Goal: Task Accomplishment & Management: Use online tool/utility

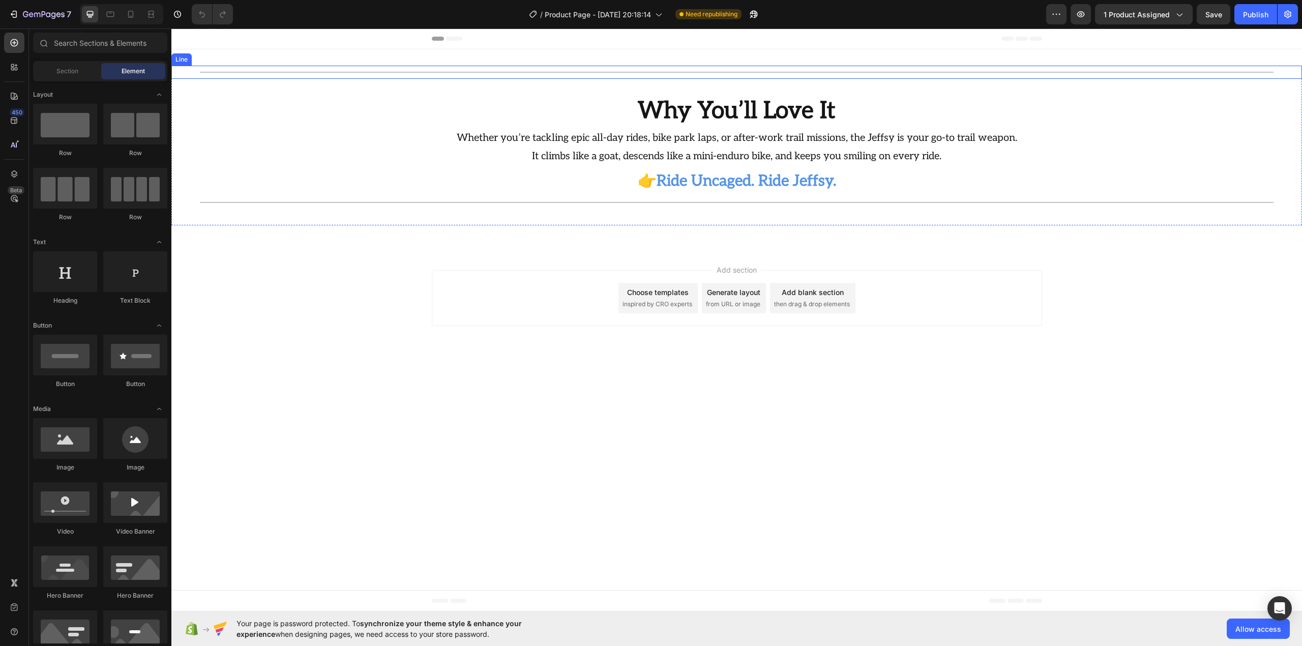
click at [1283, 48] on div "Section 1" at bounding box center [1285, 43] width 30 height 9
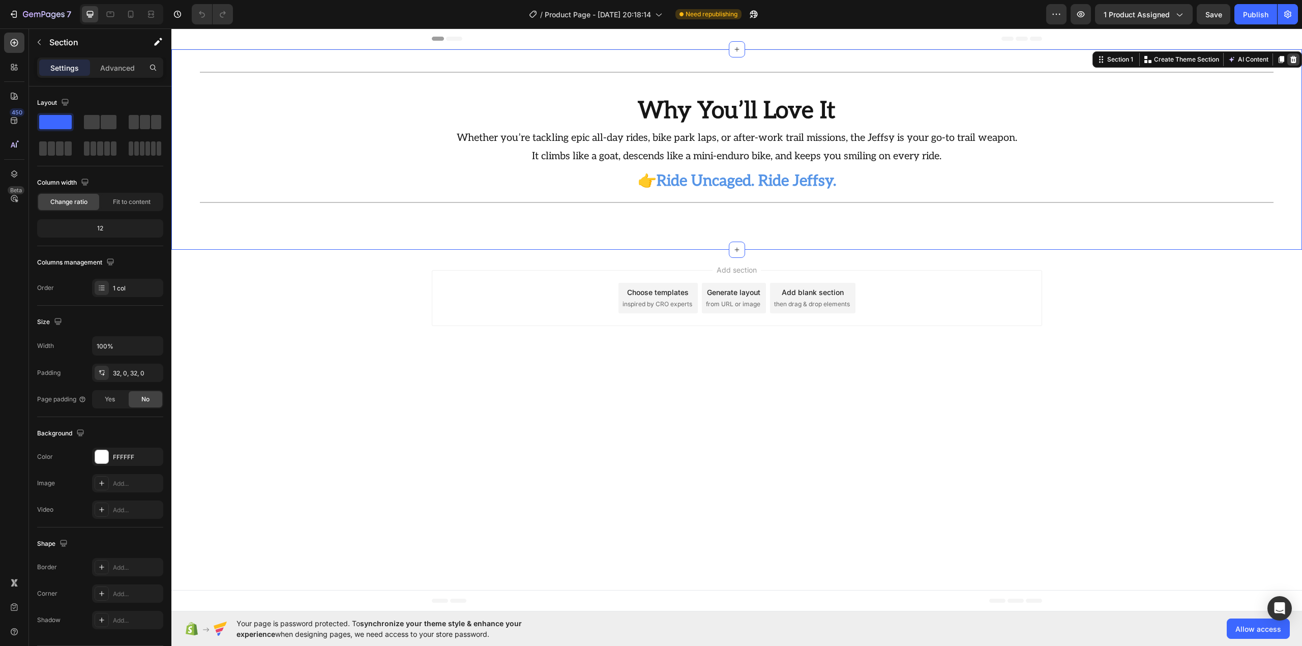
click at [1297, 59] on icon at bounding box center [1294, 59] width 8 height 8
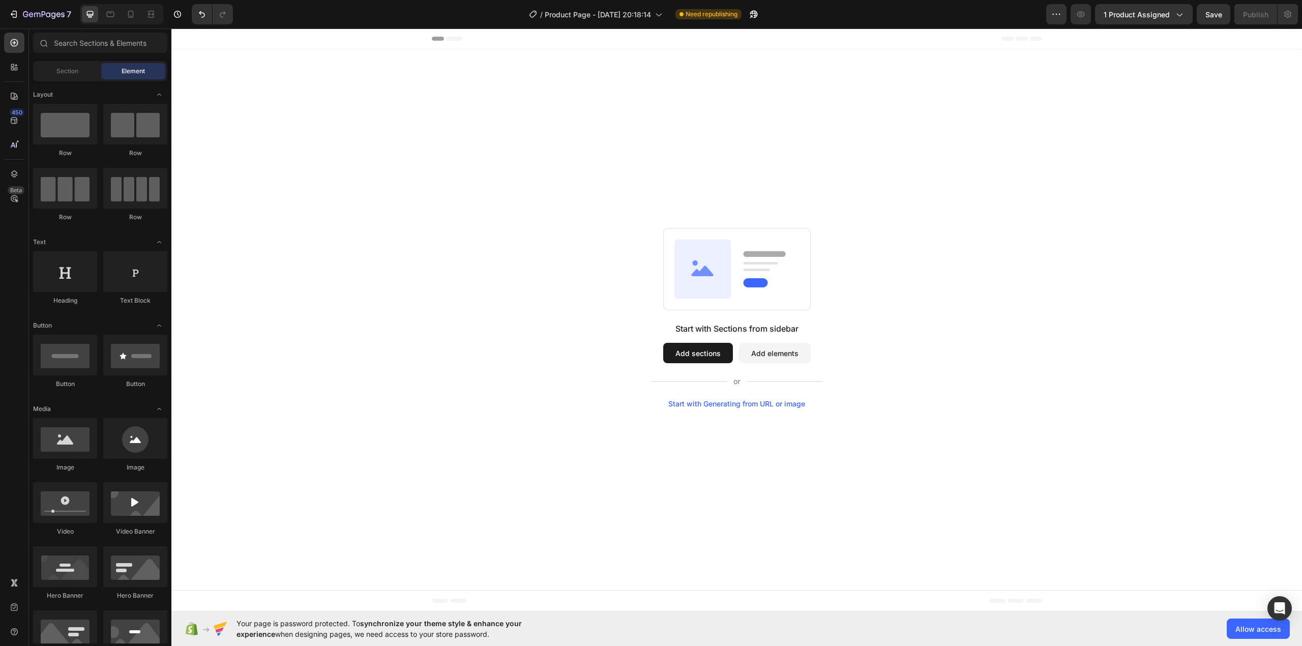
click at [586, 95] on div "Start with Sections from sidebar Add sections Add elements Start with Generatin…" at bounding box center [736, 317] width 1131 height 537
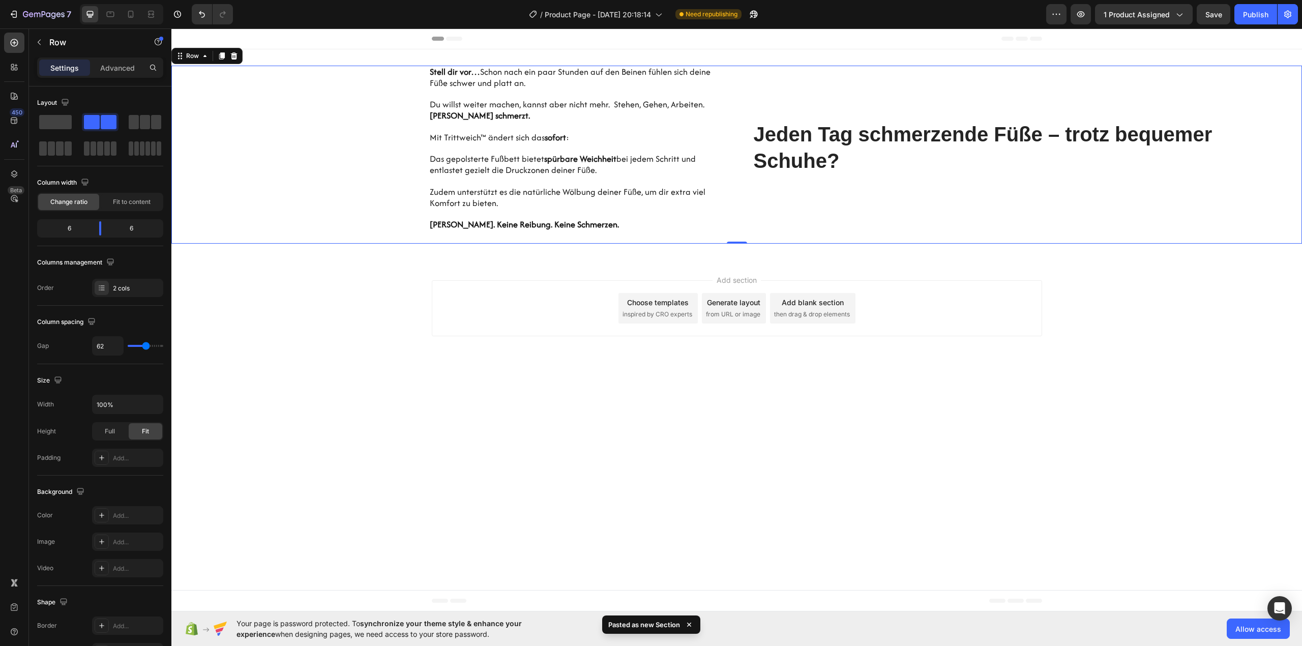
click at [219, 58] on icon at bounding box center [222, 56] width 8 height 8
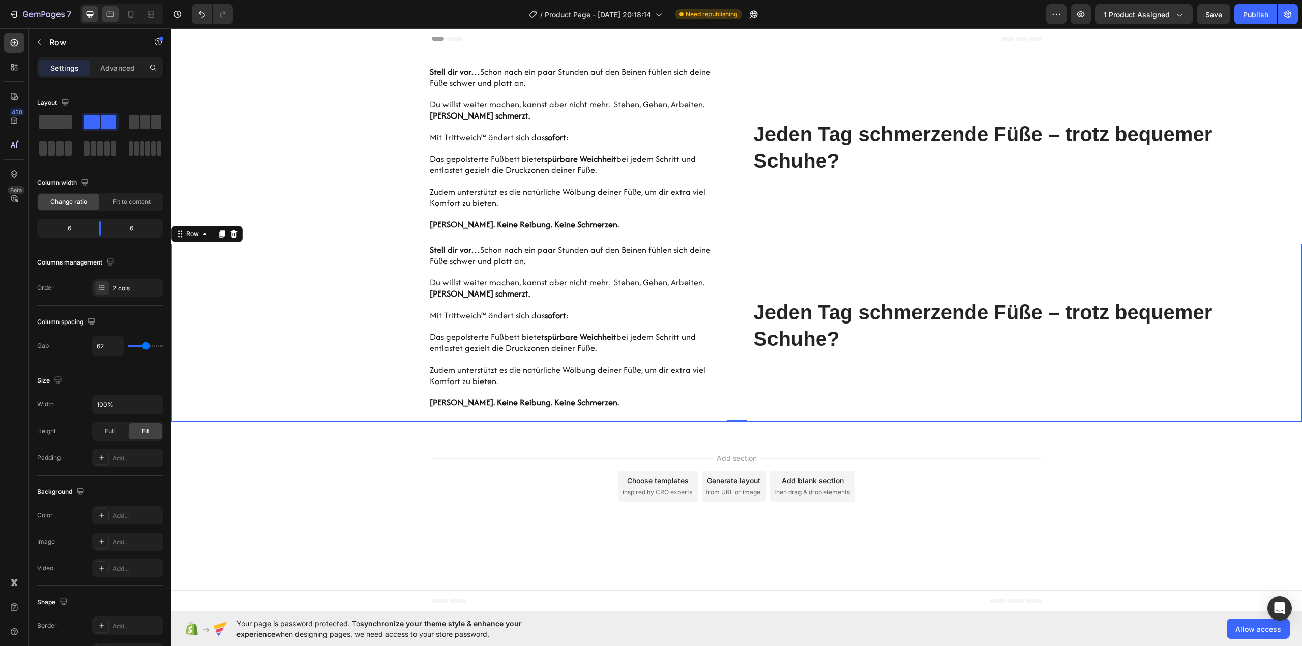
click at [112, 11] on icon at bounding box center [110, 14] width 10 height 10
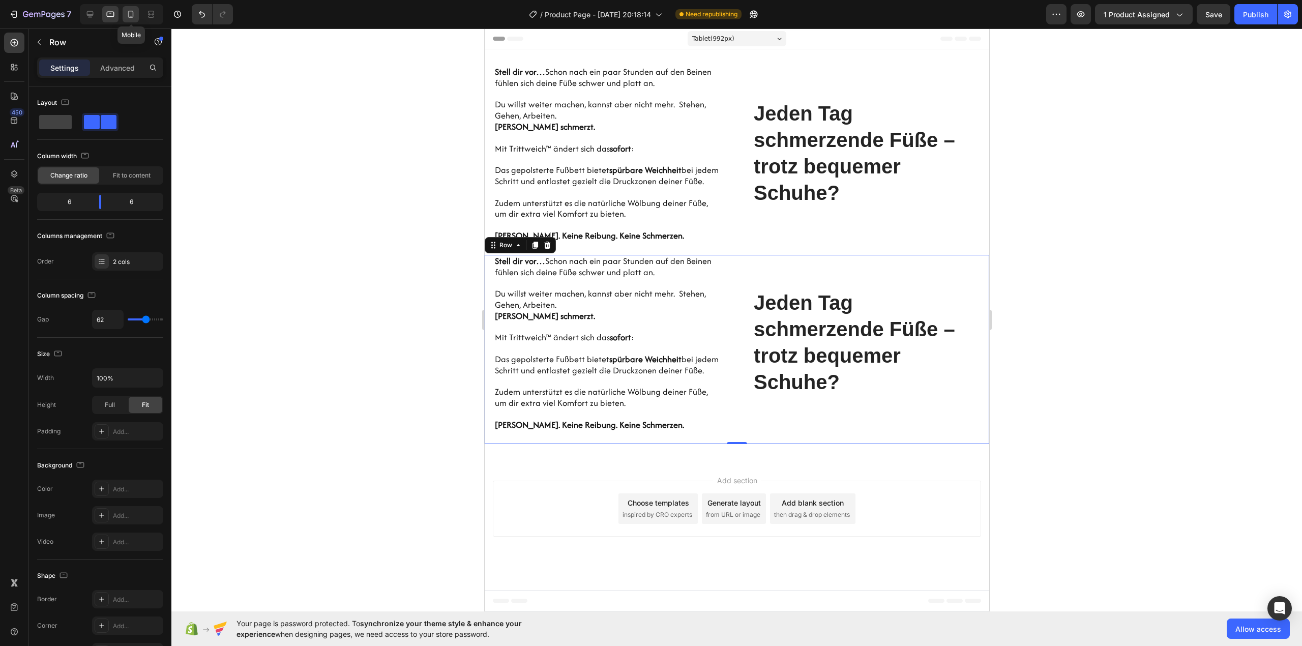
click at [127, 10] on icon at bounding box center [131, 14] width 10 height 10
type input "0"
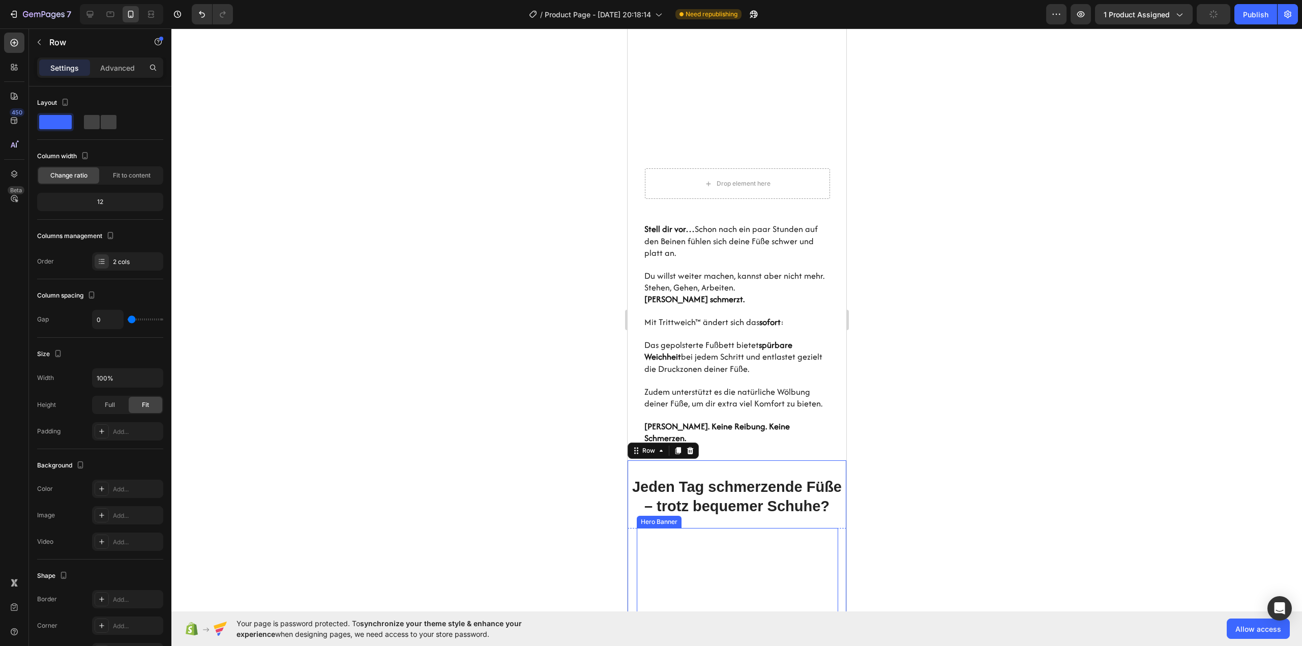
scroll to position [26, 0]
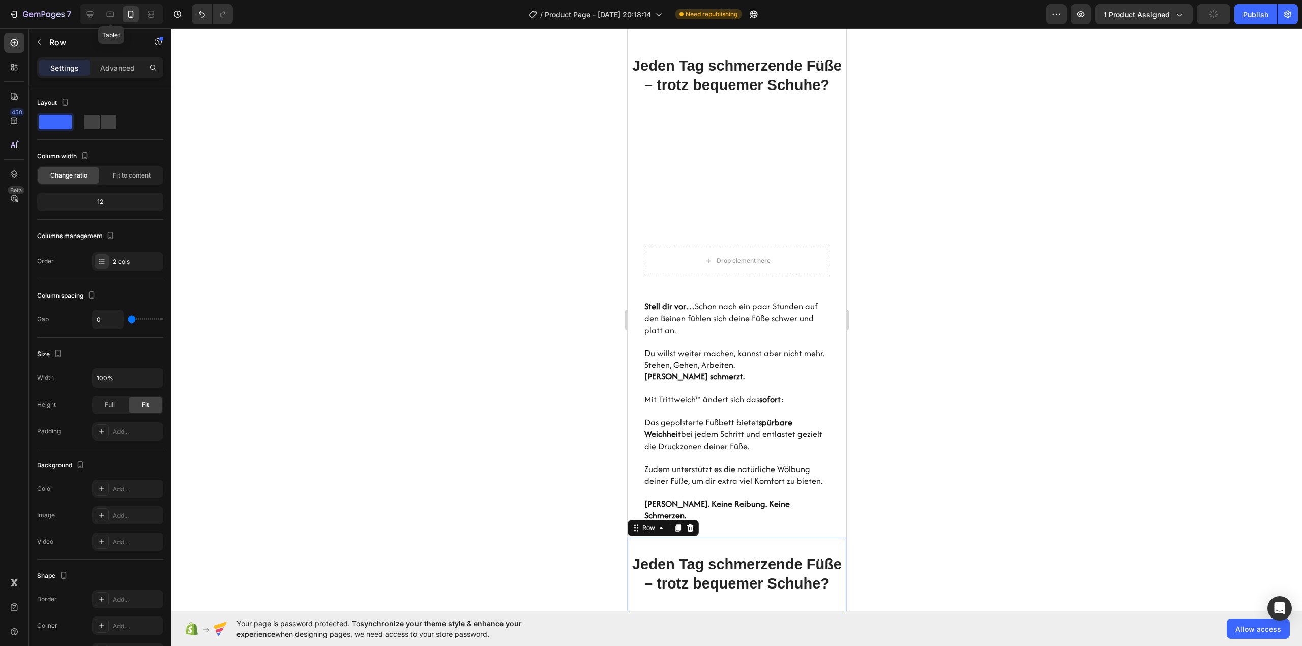
click at [101, 16] on div "Tablet" at bounding box center [121, 14] width 83 height 20
click at [92, 17] on icon at bounding box center [90, 14] width 7 height 7
type input "62"
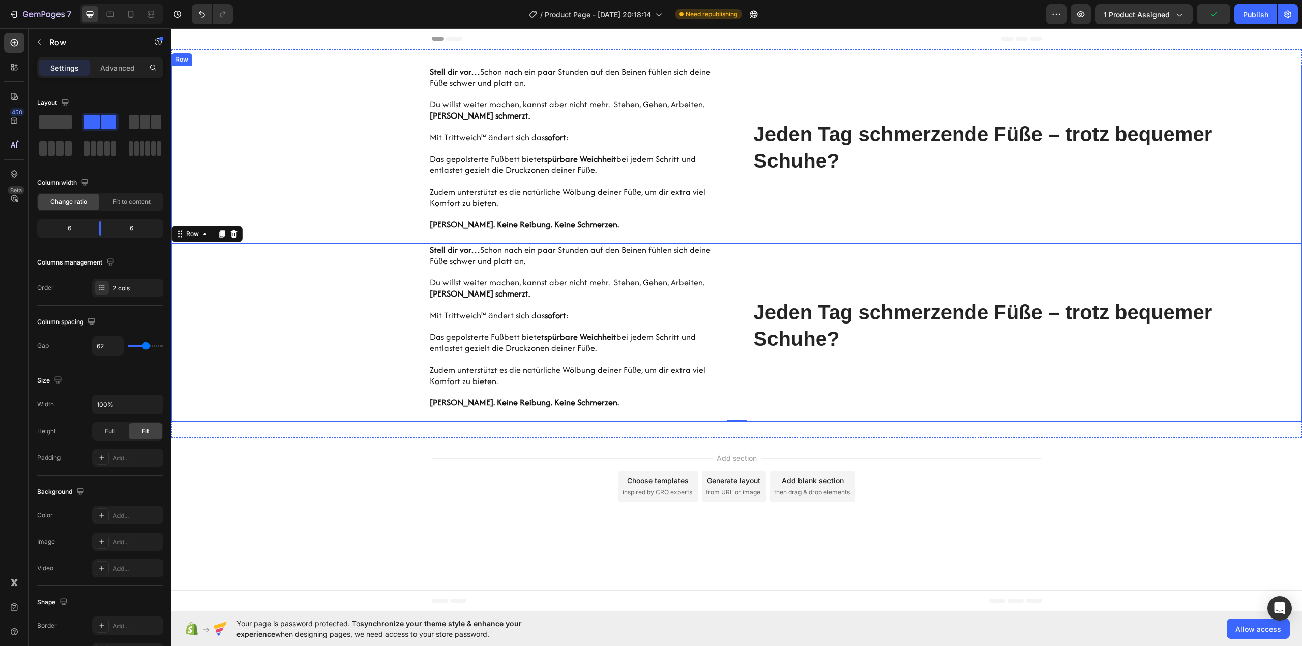
click at [294, 84] on div "Hero Banner Stell dir vor… Schon nach ein paar Stunden auf den Beinen fühlen si…" at bounding box center [446, 155] width 550 height 178
click at [134, 74] on div "Advanced" at bounding box center [117, 68] width 51 height 16
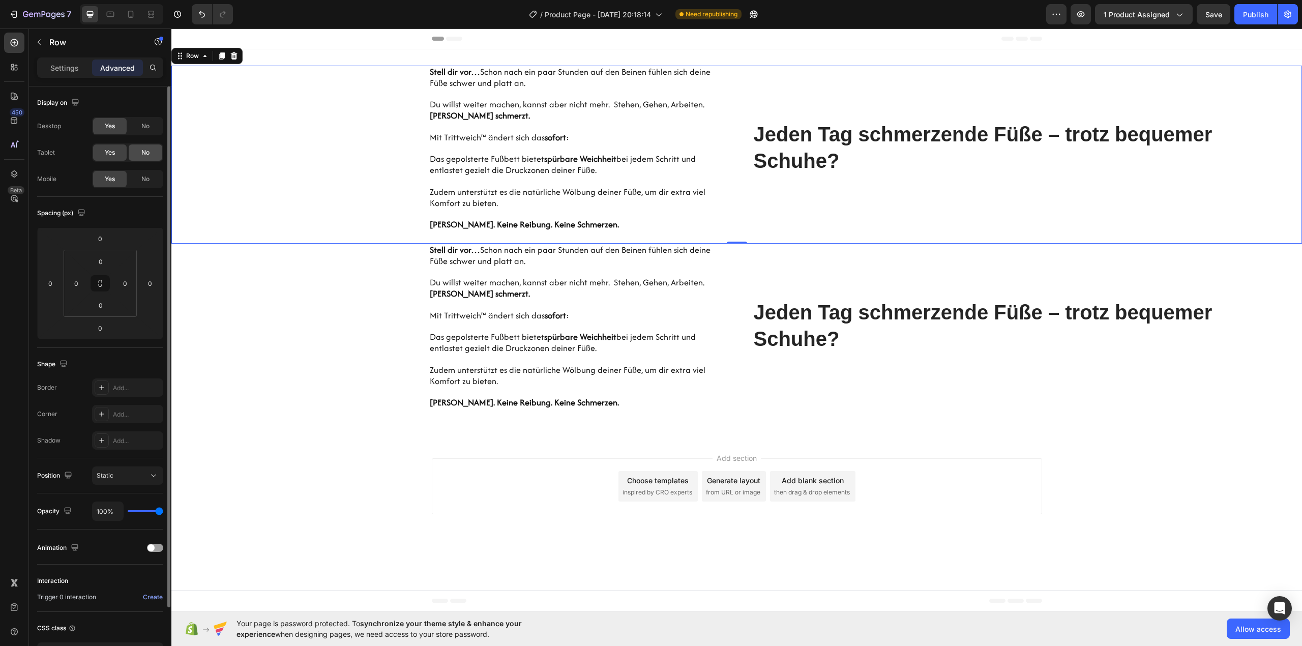
click at [146, 151] on span "No" at bounding box center [145, 152] width 8 height 9
click at [142, 176] on span "No" at bounding box center [145, 179] width 8 height 9
click at [348, 259] on div "Hero Banner Stell dir vor… Schon nach ein paar Stunden auf den Beinen fühlen si…" at bounding box center [446, 333] width 550 height 178
click at [142, 125] on span "No" at bounding box center [145, 126] width 8 height 9
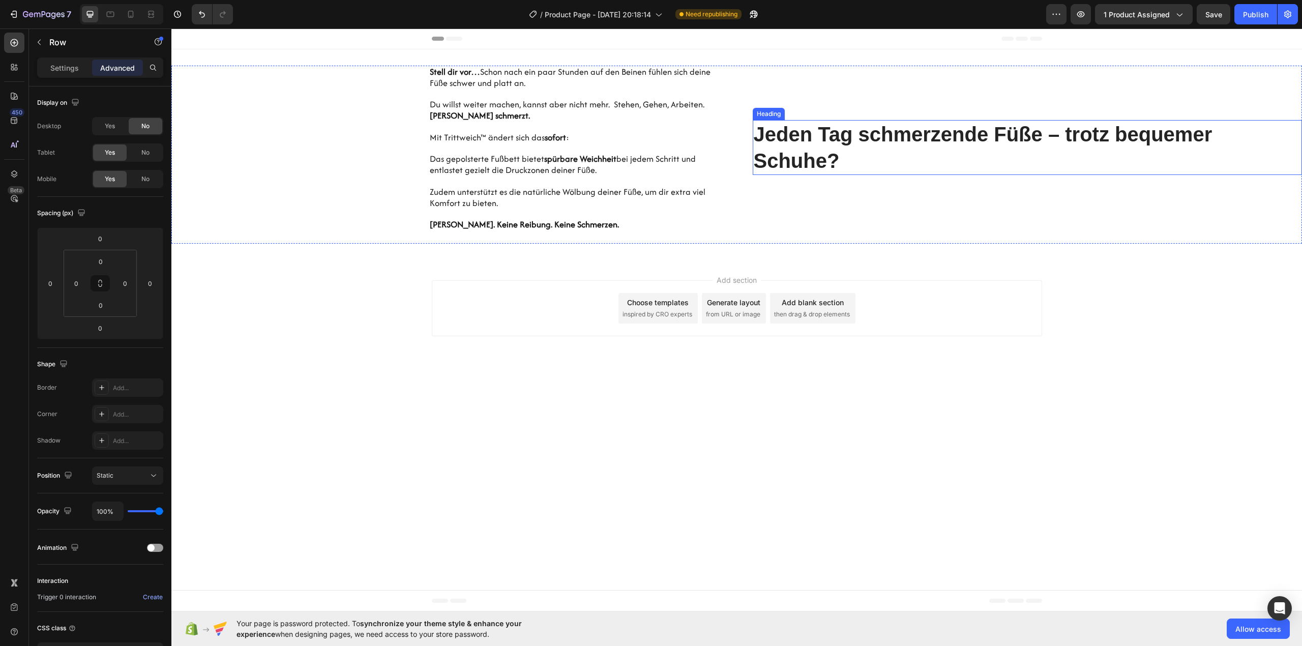
click at [794, 152] on h2 "Jeden Tag schmerzende Füße – trotz bequemer Schuhe?" at bounding box center [1028, 147] width 550 height 55
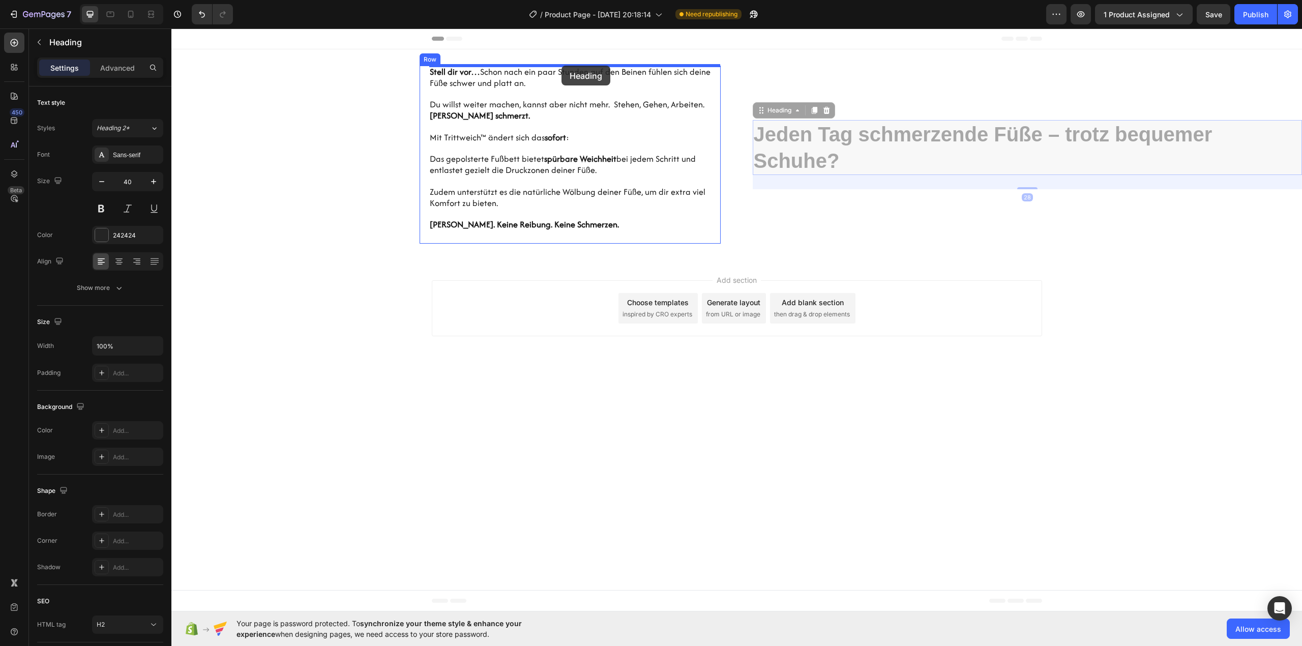
drag, startPoint x: 782, startPoint y: 113, endPoint x: 562, endPoint y: 66, distance: 225.8
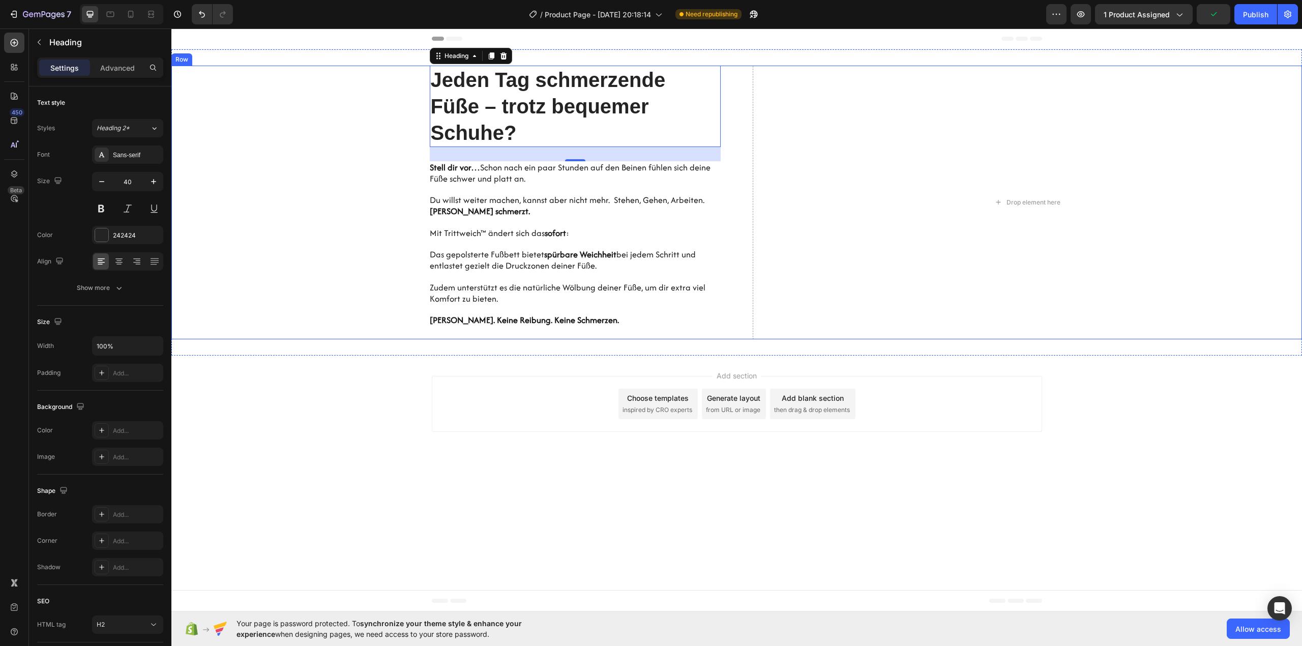
click at [737, 153] on div "Hero Banner Jeden Tag schmerzende Füße – trotz bequemer Schuhe? Heading 28 Stel…" at bounding box center [736, 203] width 1131 height 274
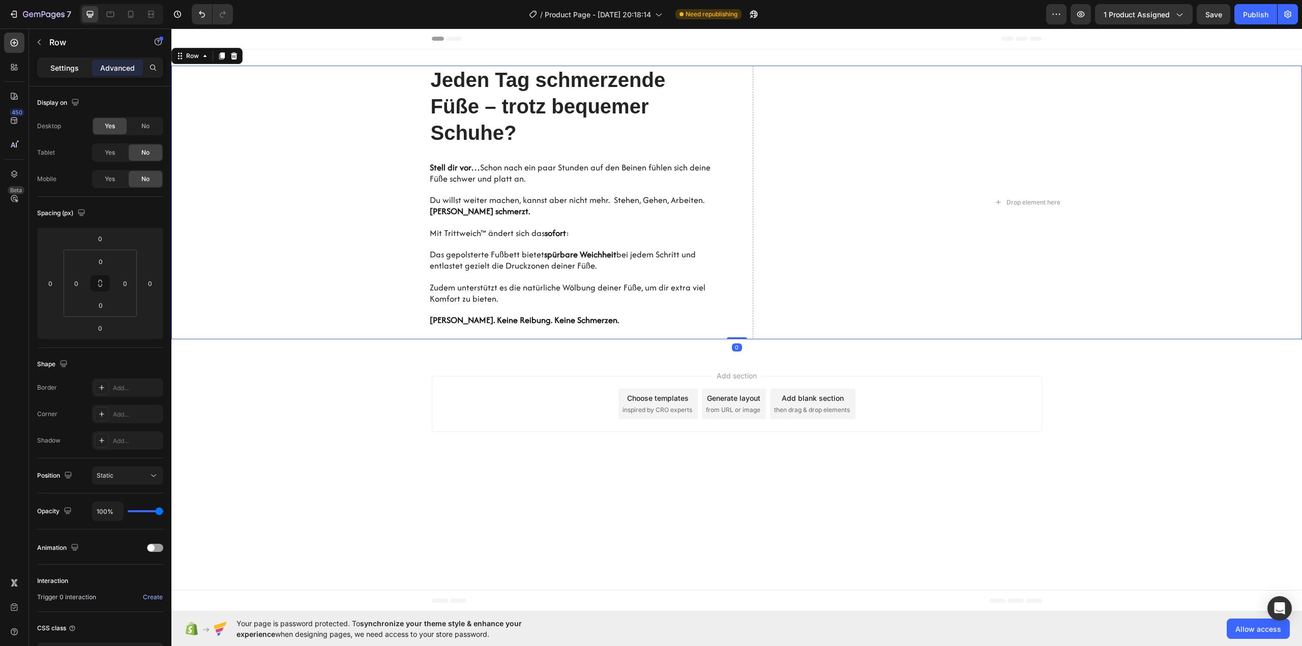
click at [68, 66] on p "Settings" at bounding box center [64, 68] width 28 height 11
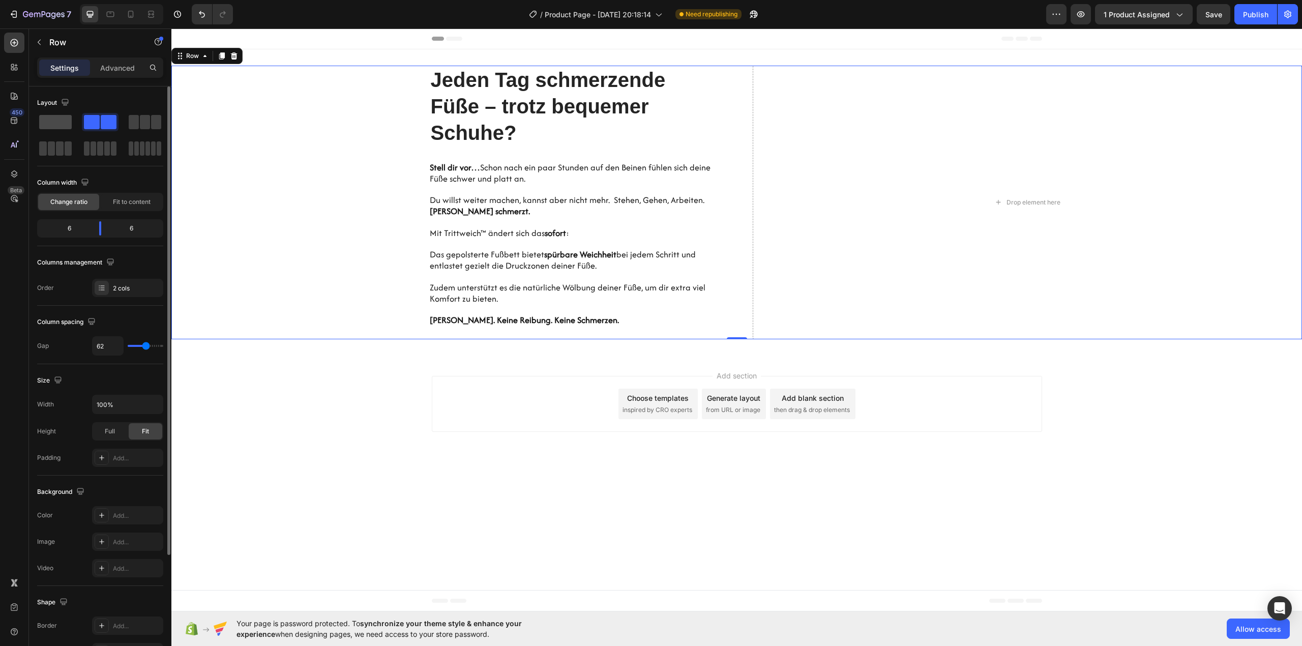
click at [62, 125] on span at bounding box center [55, 122] width 33 height 14
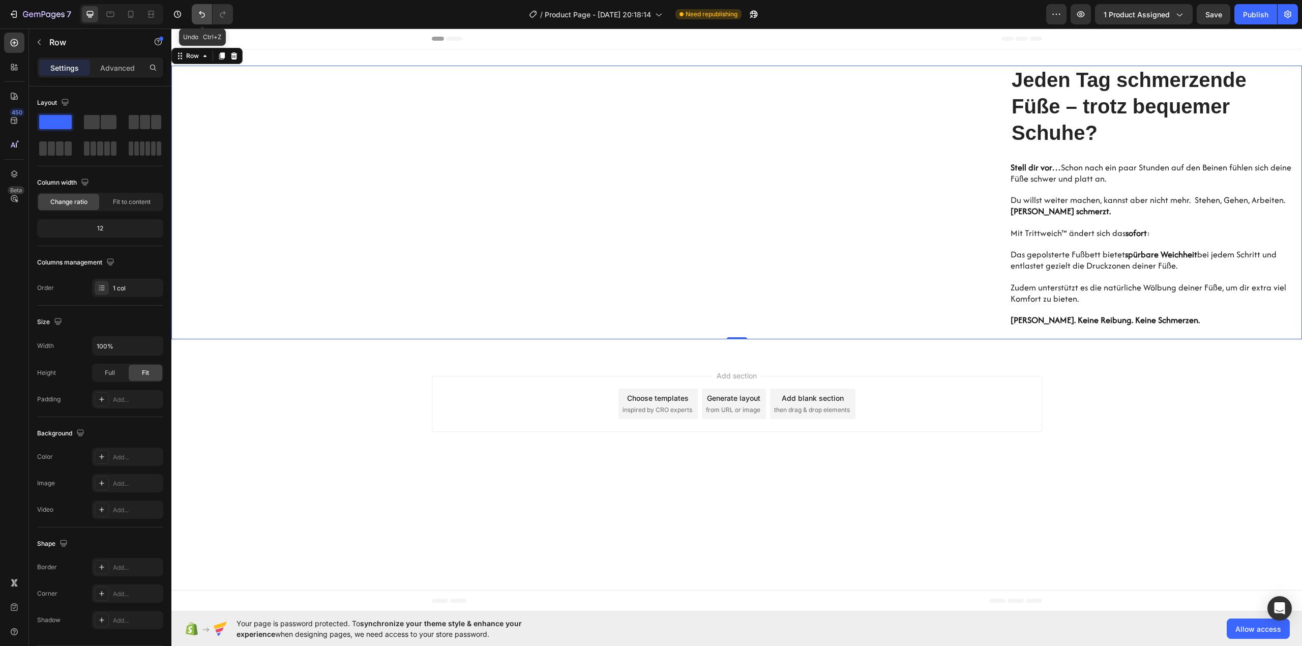
click at [195, 15] on button "Undo/Redo" at bounding box center [202, 14] width 20 height 20
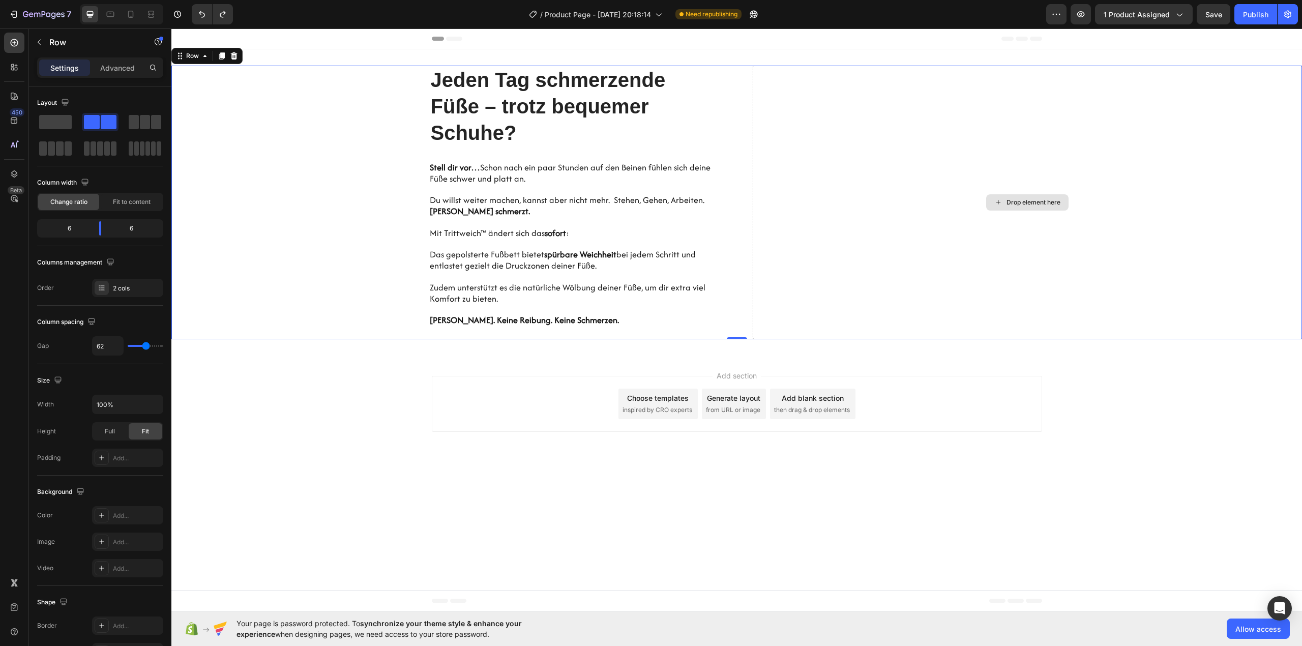
click at [836, 188] on div "Drop element here" at bounding box center [1028, 203] width 550 height 274
click at [384, 201] on div "Hero Banner Jeden Tag schmerzende Füße – trotz bequemer Schuhe? Heading Stell d…" at bounding box center [446, 203] width 550 height 274
click at [154, 285] on div "2 cols" at bounding box center [137, 288] width 48 height 9
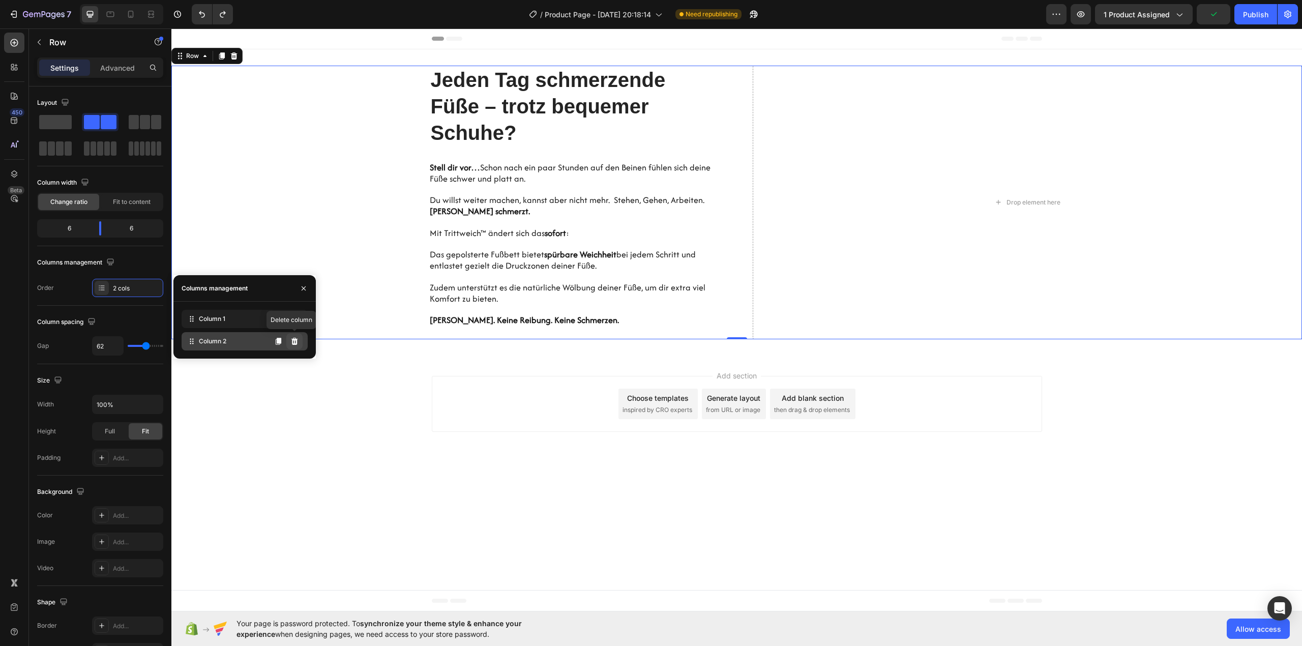
click at [296, 345] on icon at bounding box center [295, 341] width 8 height 8
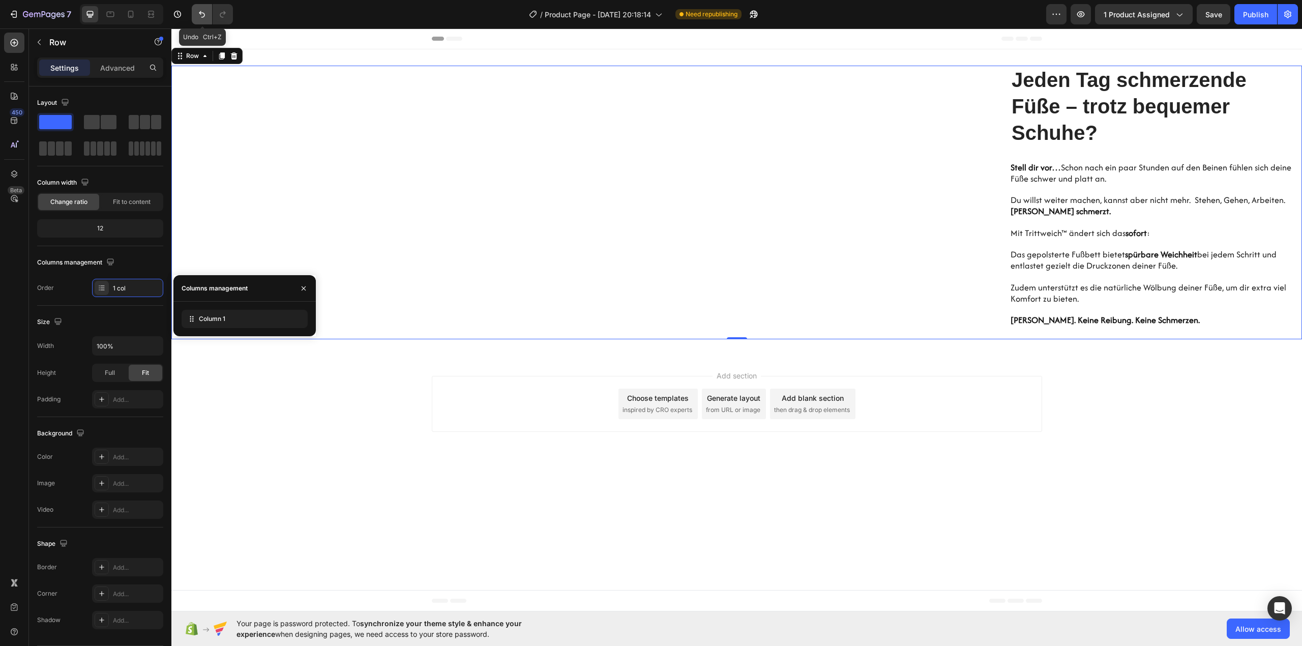
click at [206, 15] on icon "Undo/Redo" at bounding box center [202, 14] width 10 height 10
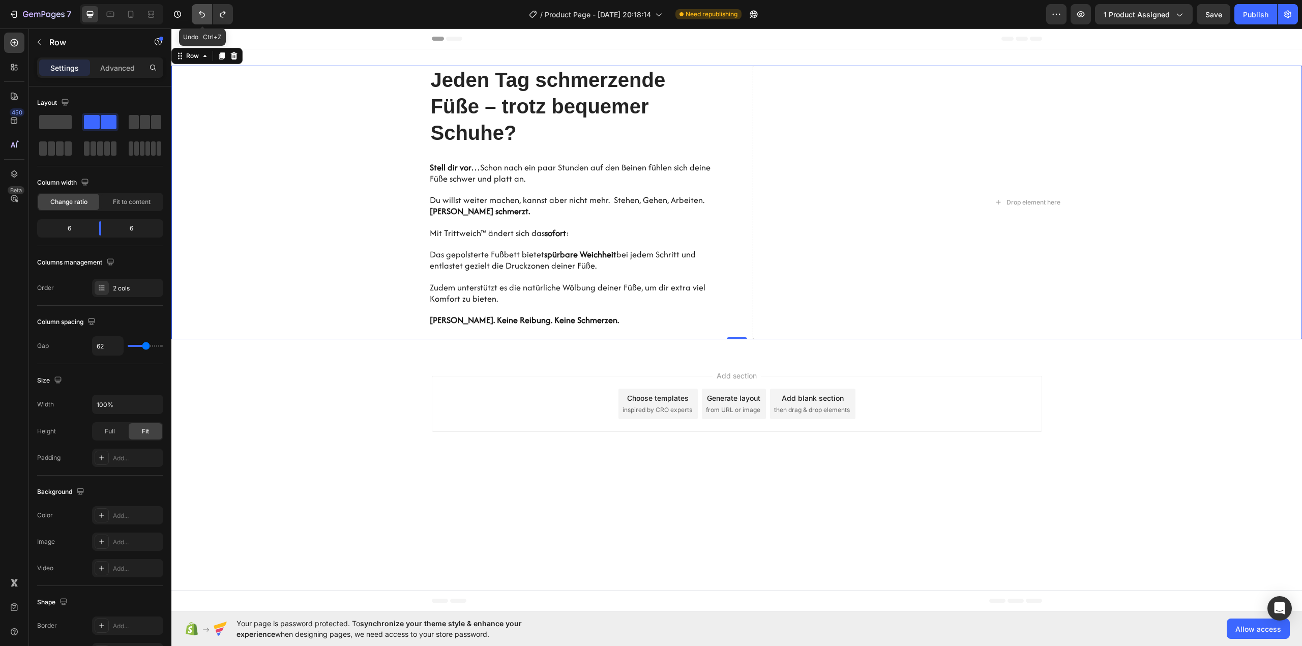
click at [202, 15] on icon "Undo/Redo" at bounding box center [202, 14] width 10 height 10
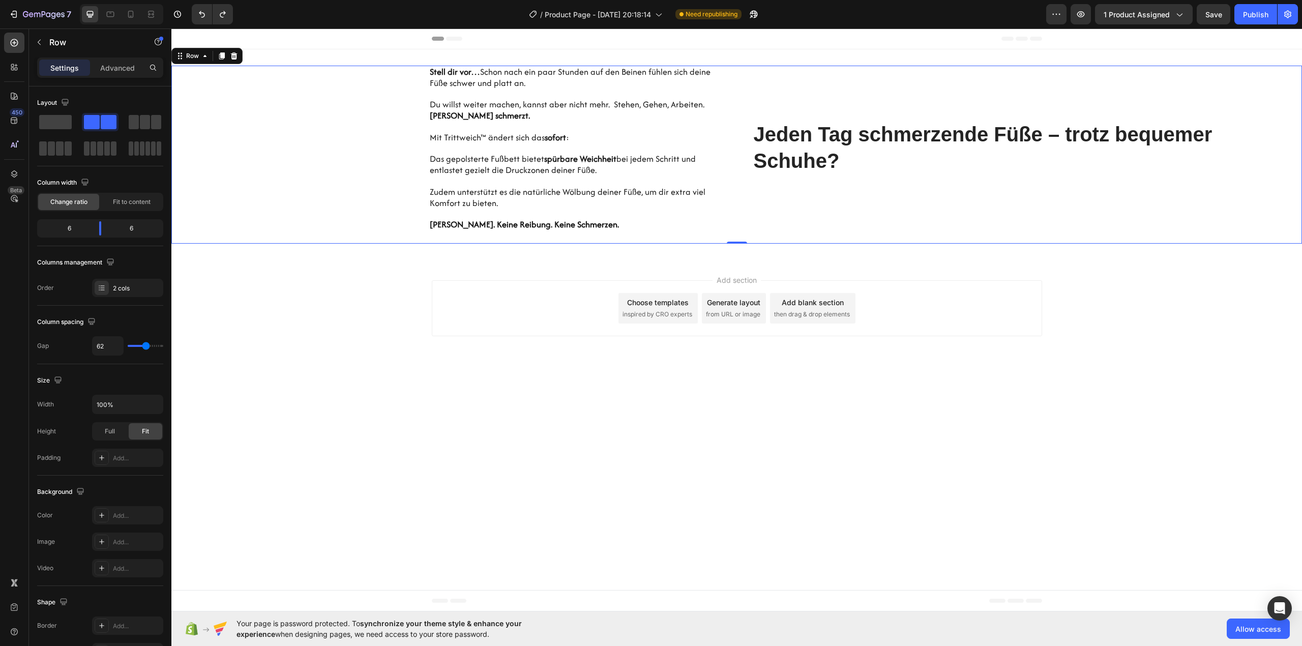
click at [930, 198] on div "Jeden Tag schmerzende Füße – trotz bequemer Schuhe? Heading" at bounding box center [1028, 155] width 550 height 178
click at [845, 154] on h2 "Jeden Tag schmerzende Füße – trotz bequemer Schuhe?" at bounding box center [1028, 147] width 550 height 55
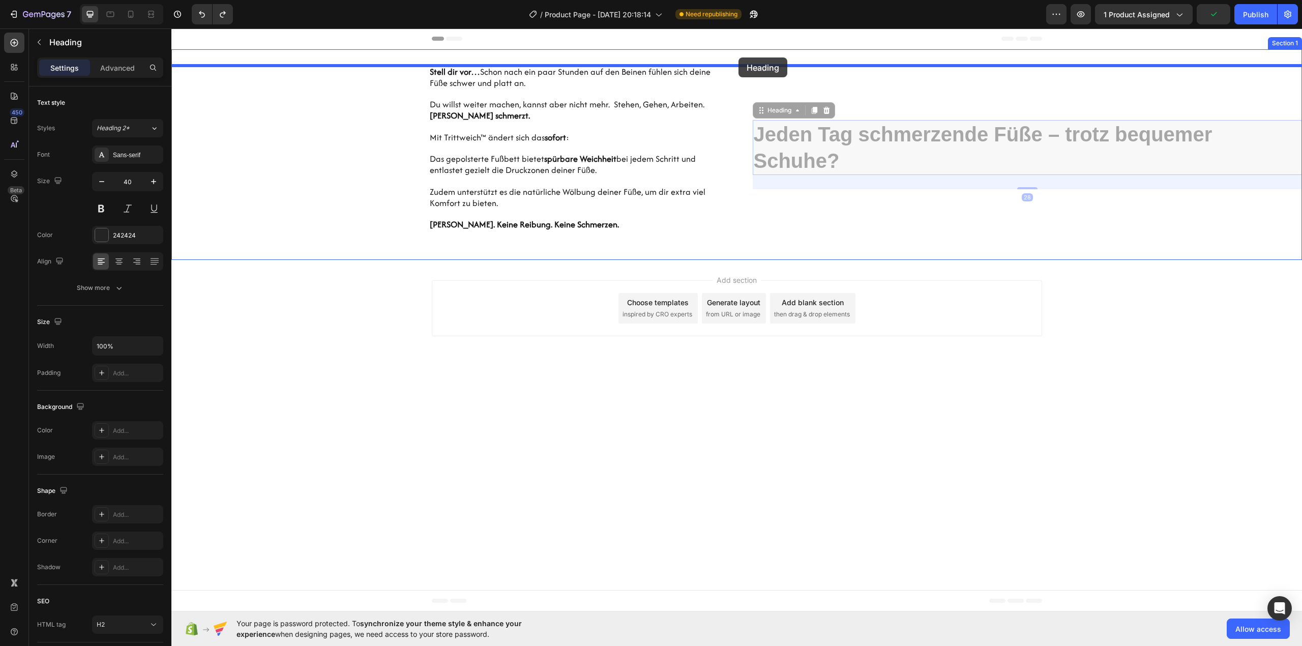
drag, startPoint x: 770, startPoint y: 111, endPoint x: 739, endPoint y: 57, distance: 62.0
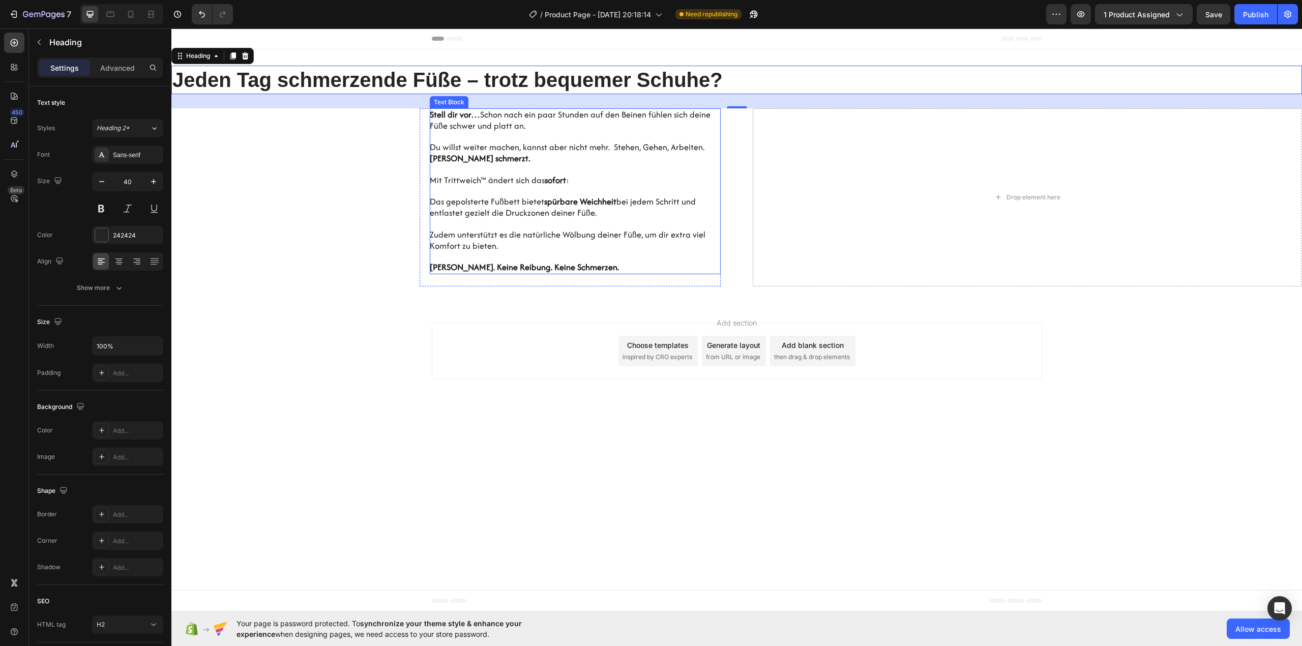
click at [501, 139] on p at bounding box center [575, 137] width 291 height 11
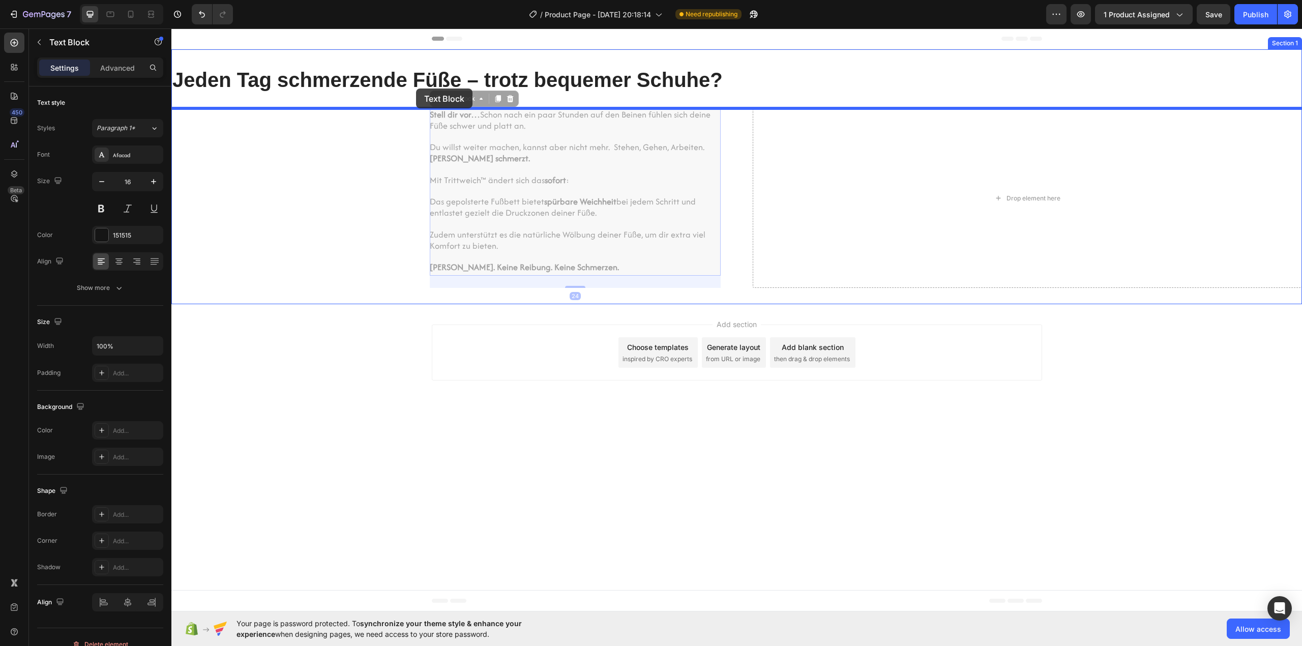
drag, startPoint x: 455, startPoint y: 95, endPoint x: 416, endPoint y: 89, distance: 39.1
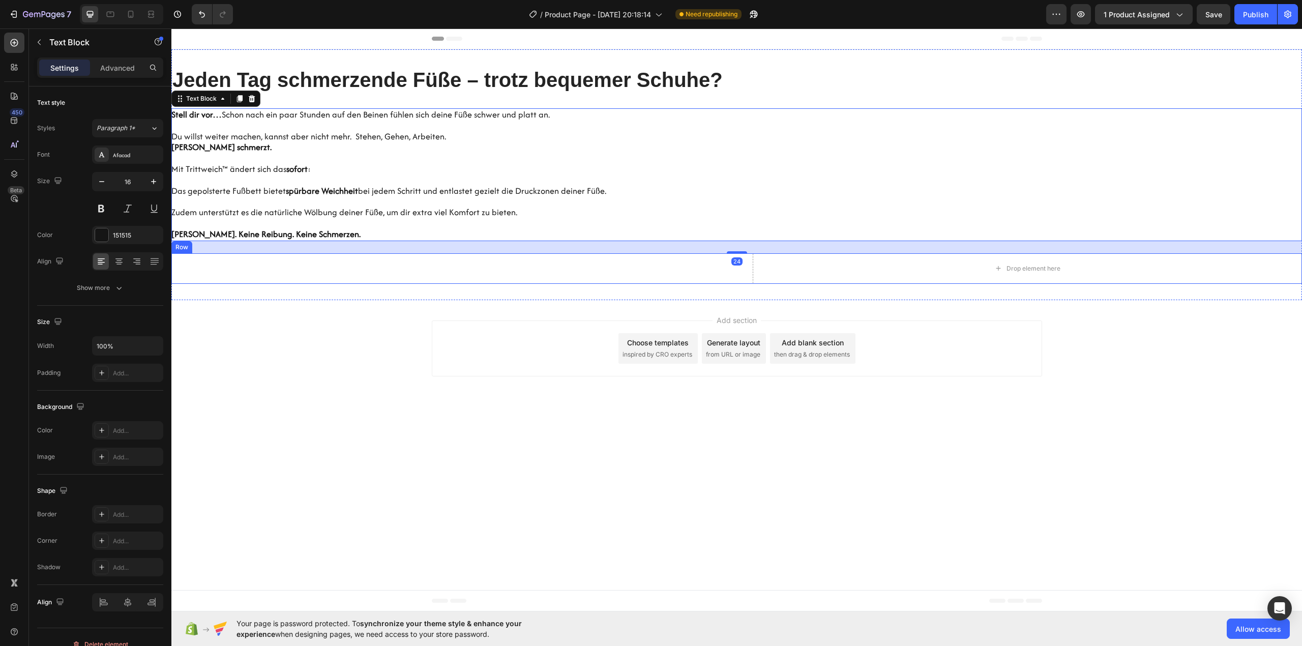
click at [517, 272] on div "Hero Banner Row" at bounding box center [446, 268] width 550 height 31
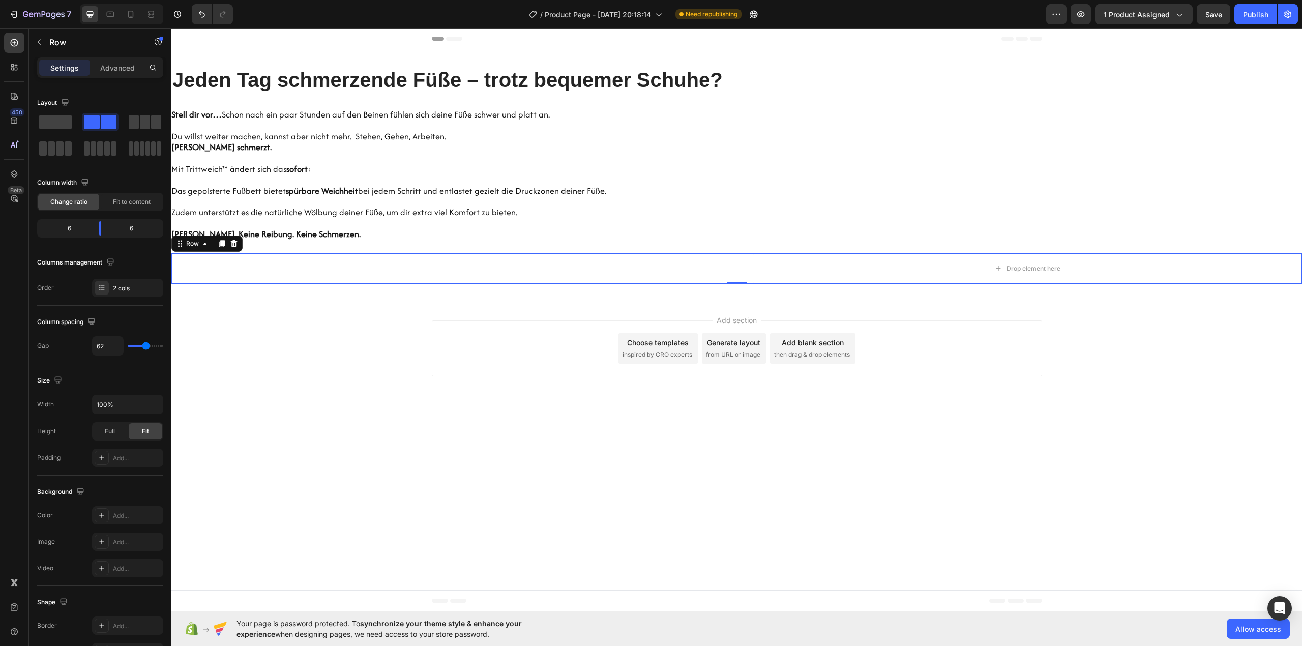
click at [490, 266] on div "Hero Banner Row" at bounding box center [446, 268] width 550 height 31
click at [234, 247] on icon at bounding box center [234, 243] width 7 height 7
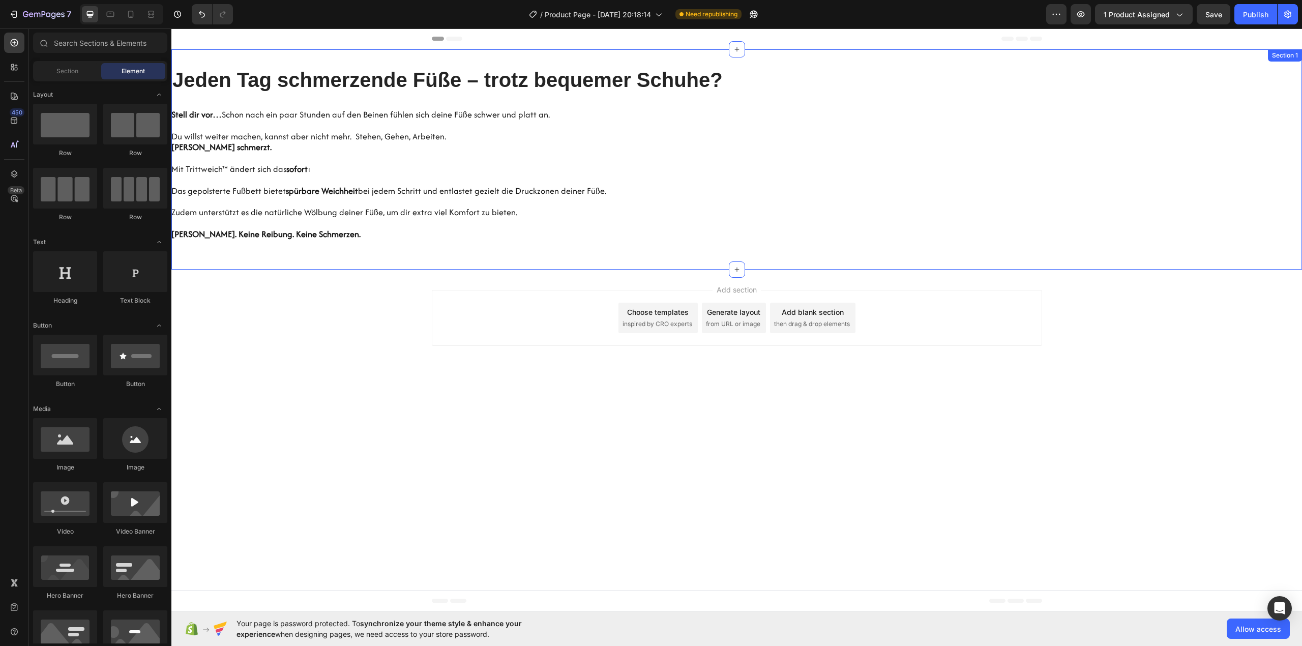
click at [960, 64] on div "Jeden Tag schmerzende Füße – trotz bequemer Schuhe? Heading Stell dir vor… Scho…" at bounding box center [736, 159] width 1131 height 220
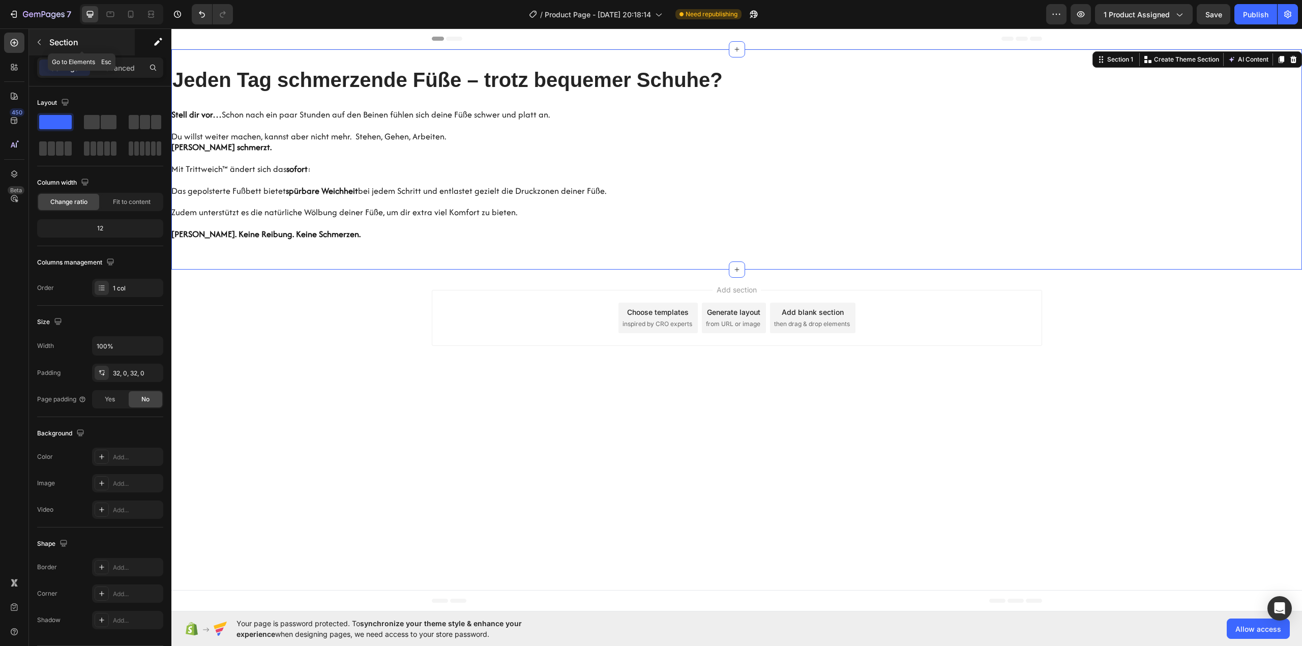
click at [51, 45] on p "Section" at bounding box center [90, 42] width 83 height 12
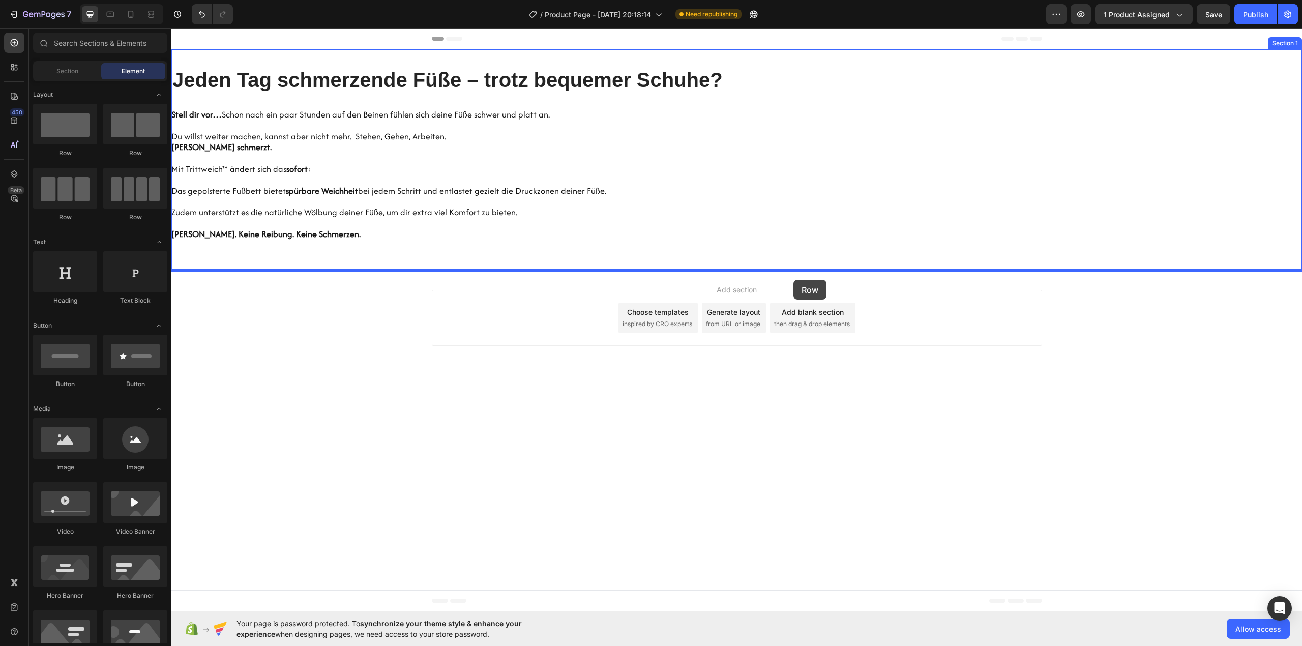
drag, startPoint x: 271, startPoint y: 169, endPoint x: 794, endPoint y: 280, distance: 534.0
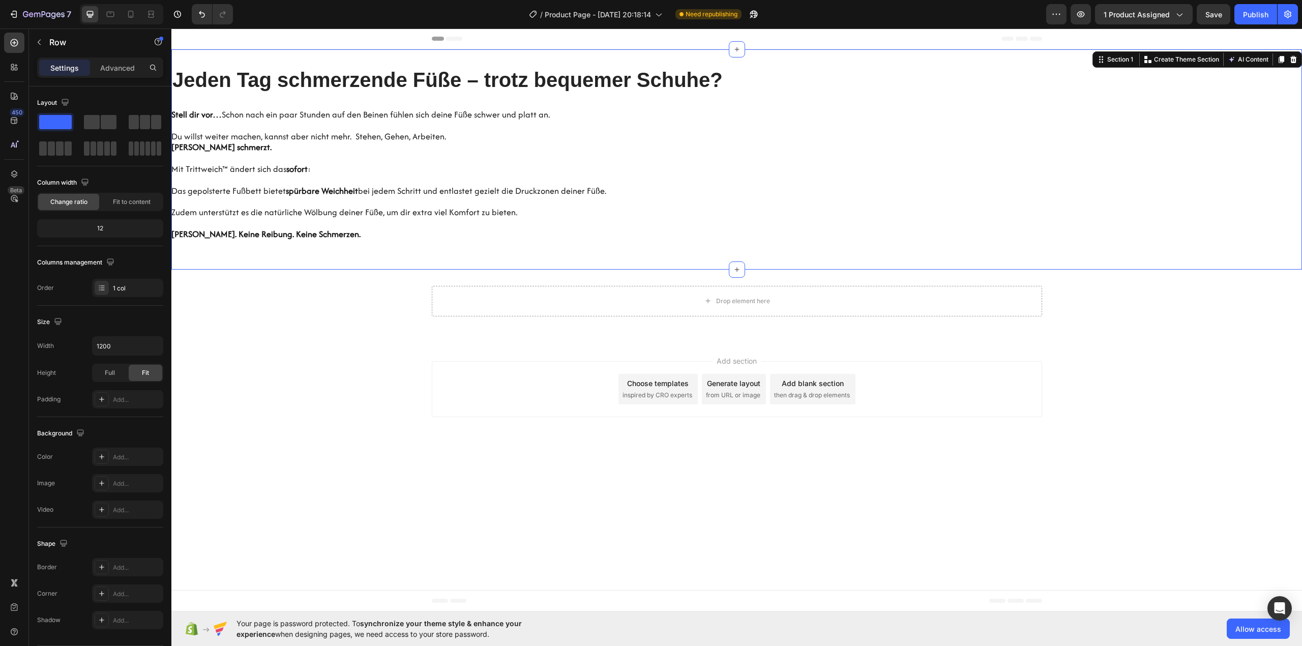
click at [369, 96] on div "Jeden Tag schmerzende Füße – trotz bequemer Schuhe? Heading Stell dir vor… Scho…" at bounding box center [736, 160] width 1131 height 188
click at [332, 81] on h2 "Jeden Tag schmerzende Füße – trotz bequemer Schuhe?" at bounding box center [736, 80] width 1131 height 28
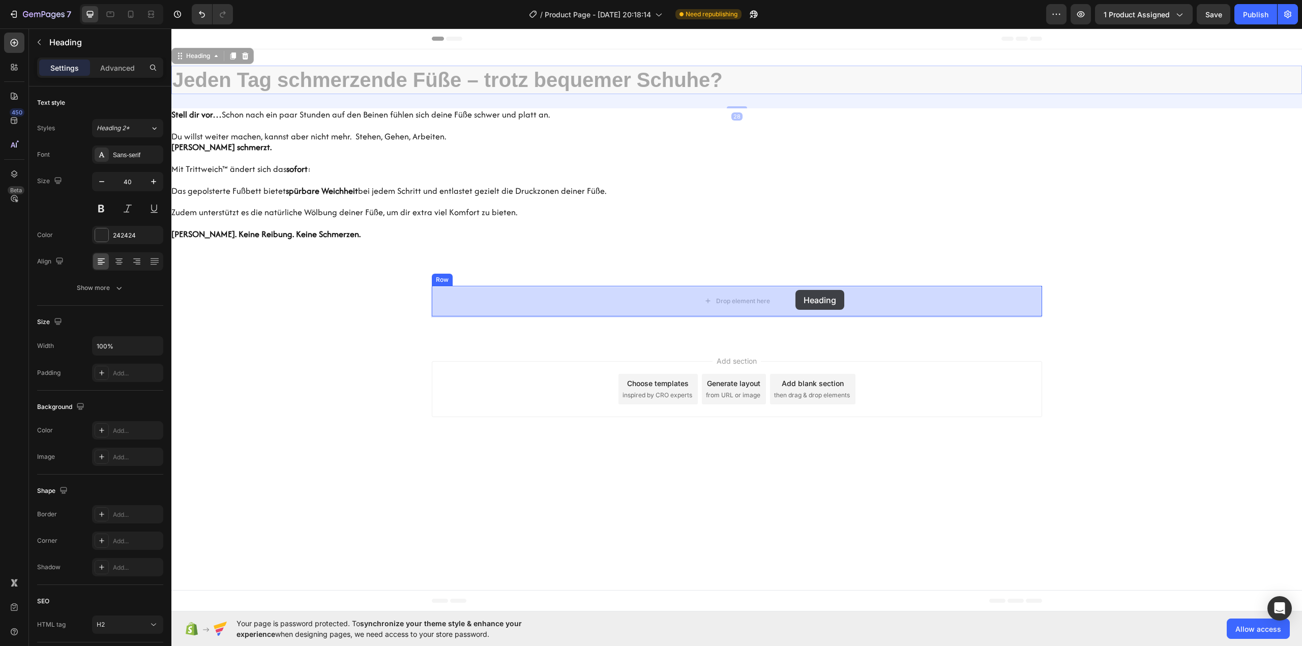
drag, startPoint x: 199, startPoint y: 57, endPoint x: 796, endPoint y: 290, distance: 640.0
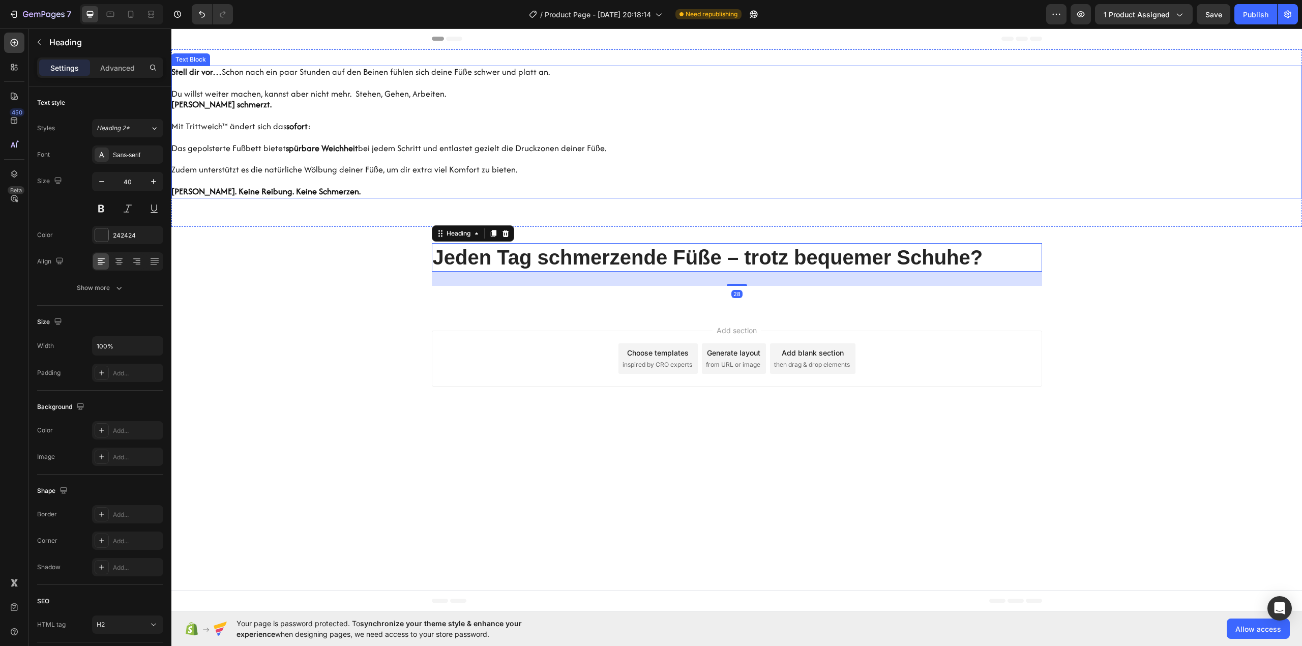
click at [269, 114] on p at bounding box center [736, 115] width 1131 height 11
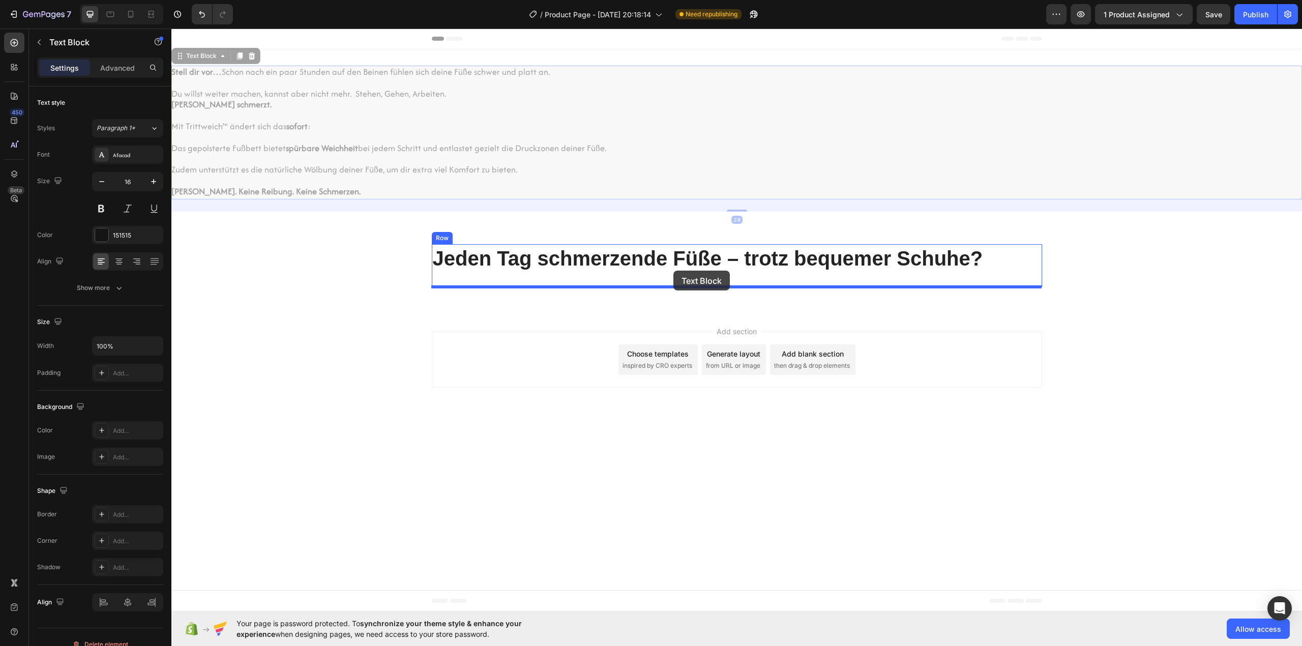
drag, startPoint x: 206, startPoint y: 56, endPoint x: 674, endPoint y: 271, distance: 514.5
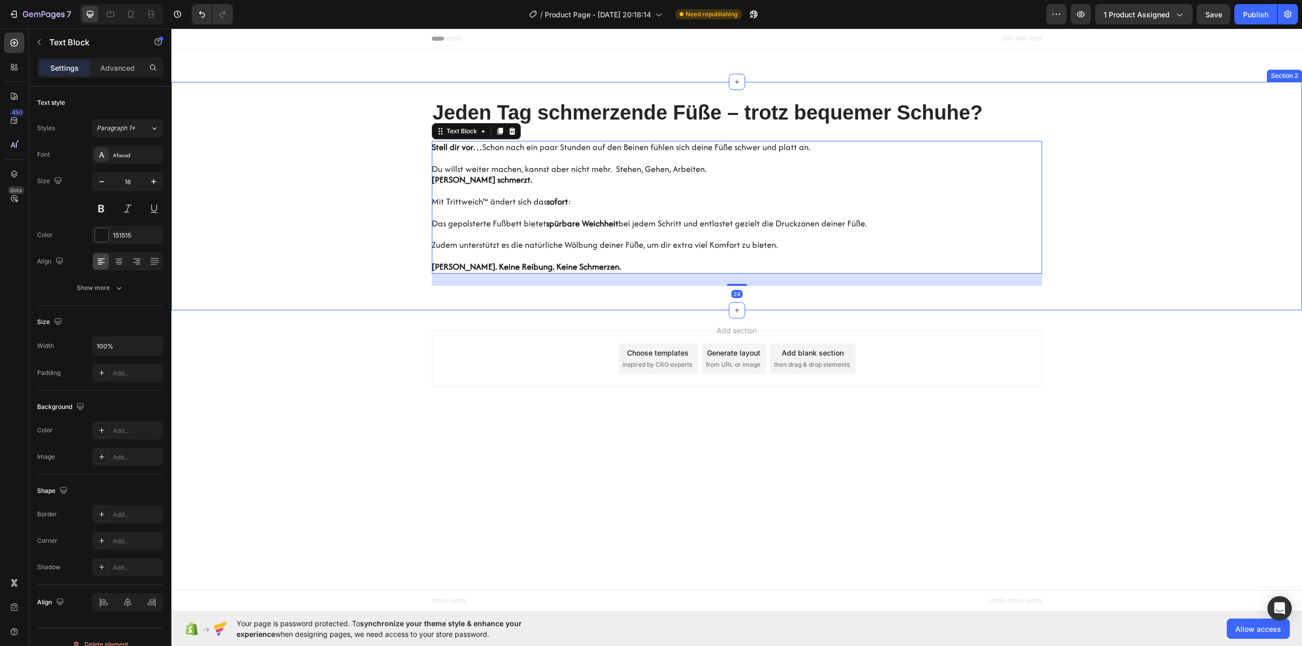
click at [483, 96] on div "Jeden Tag schmerzende Füße – trotz bequemer Schuhe? Heading Stell dir vor… Scho…" at bounding box center [736, 196] width 1131 height 228
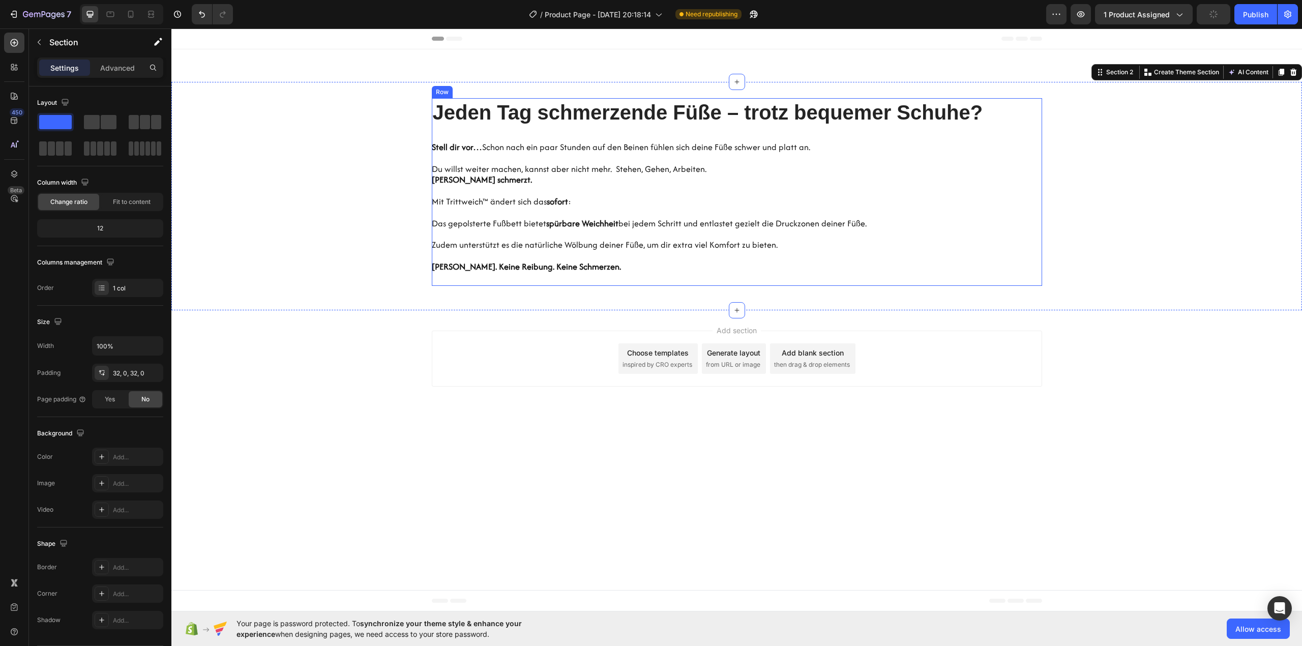
click at [495, 130] on div "Jeden Tag schmerzende Füße – trotz bequemer Schuhe? Heading Stell dir vor… Scho…" at bounding box center [737, 192] width 611 height 188
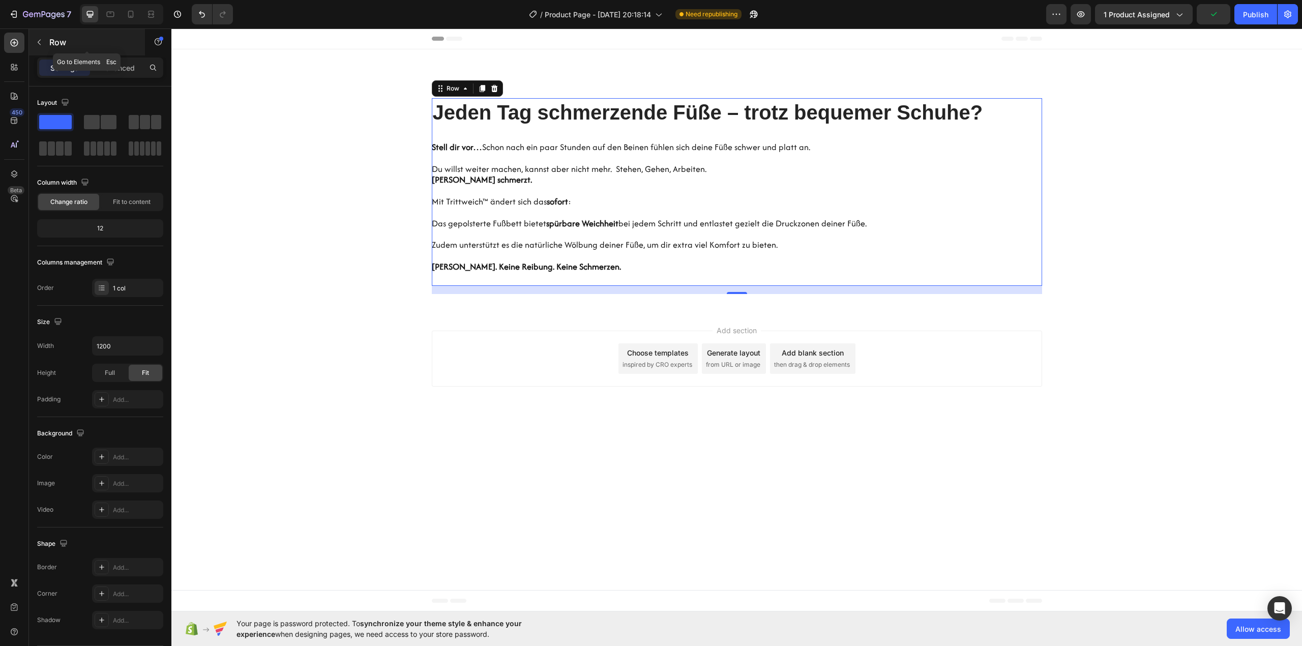
click at [63, 43] on p "Row" at bounding box center [92, 42] width 86 height 12
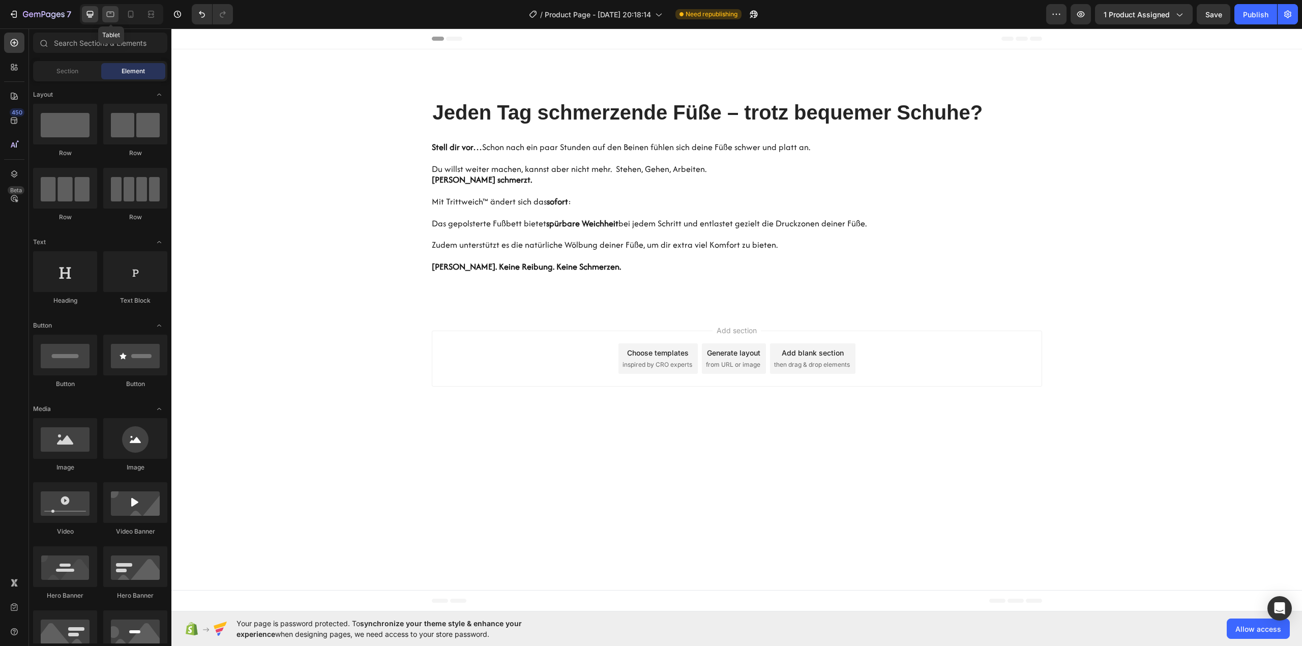
click at [107, 19] on div at bounding box center [110, 14] width 16 height 16
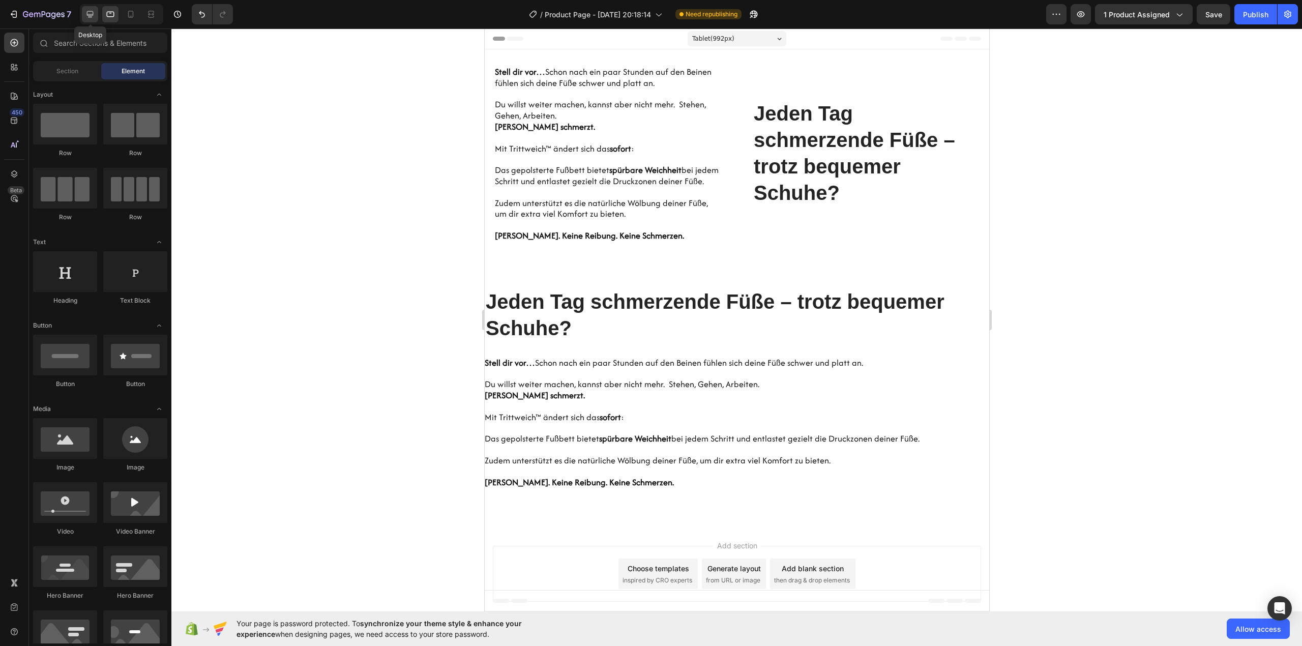
click at [83, 14] on div at bounding box center [90, 14] width 16 height 16
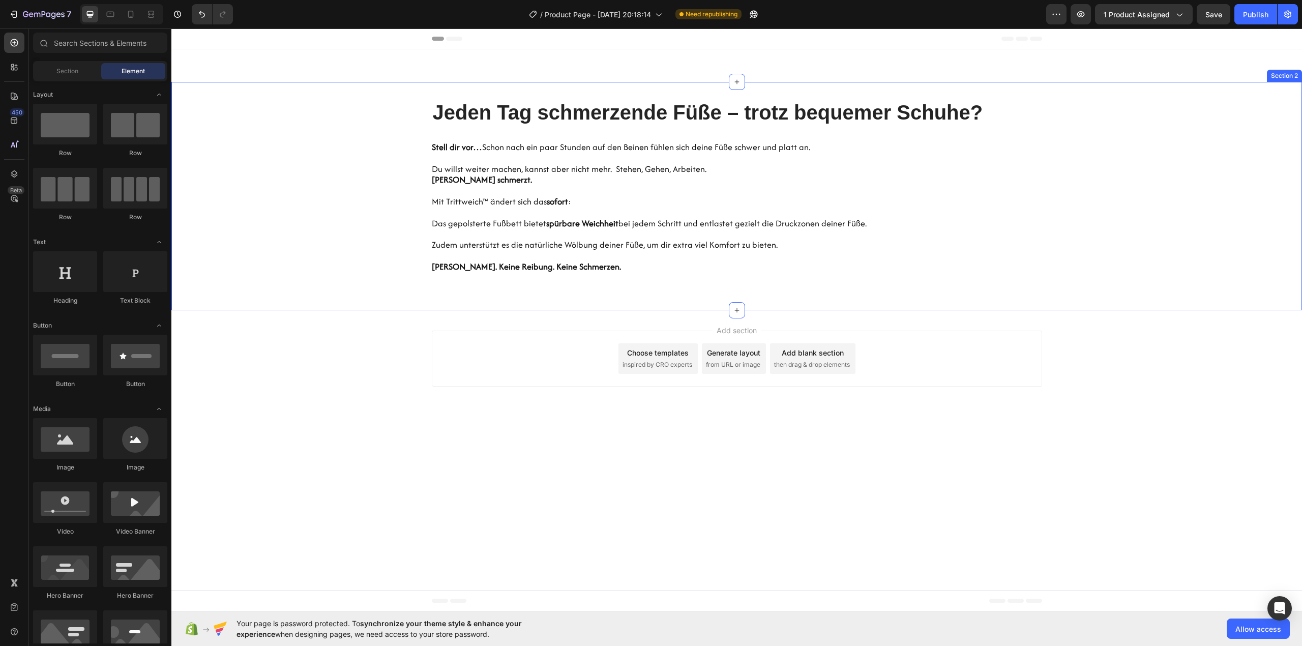
click at [564, 97] on div "Jeden Tag schmerzende Füße – trotz bequemer Schuhe? Heading Stell dir vor… Scho…" at bounding box center [736, 196] width 1131 height 228
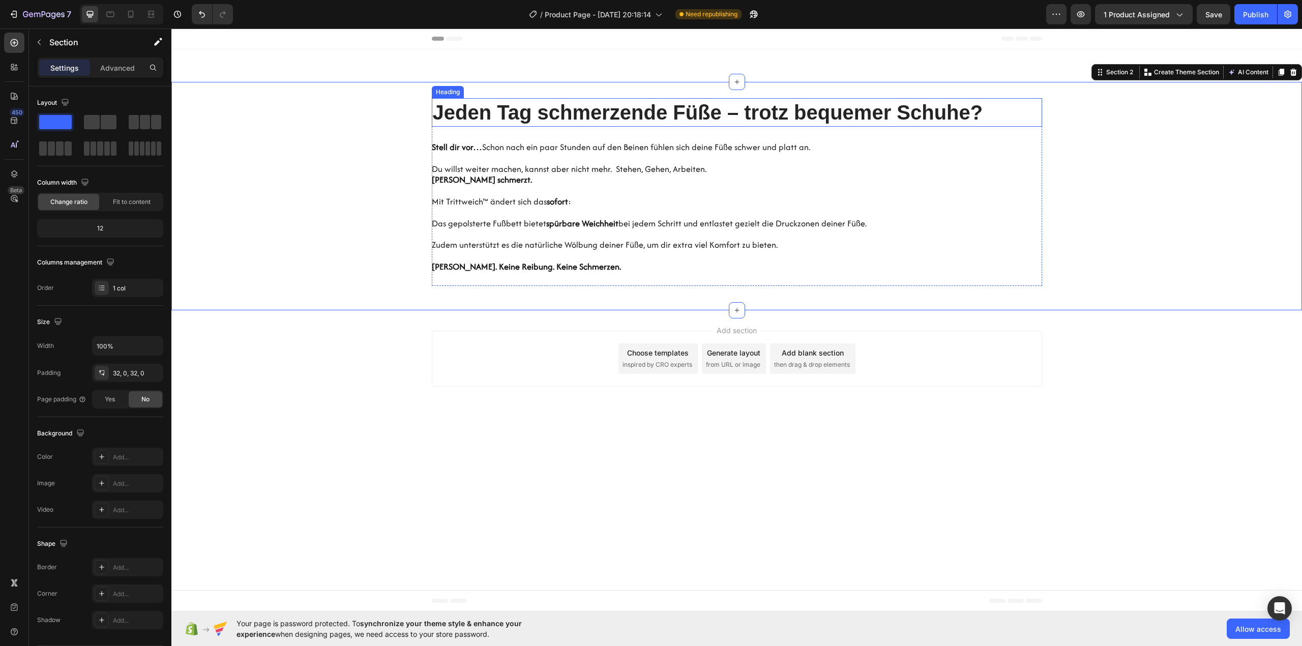
click at [558, 114] on h2 "Jeden Tag schmerzende Füße – trotz bequemer Schuhe?" at bounding box center [737, 112] width 611 height 28
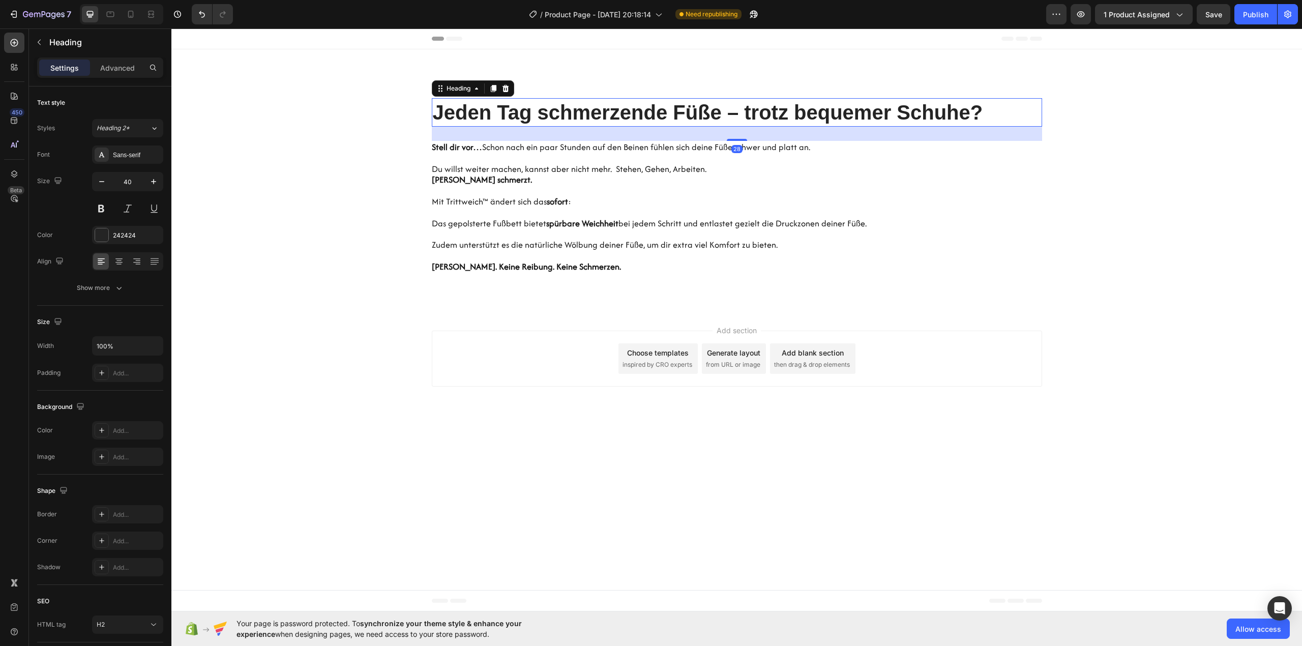
click at [465, 96] on div "Heading" at bounding box center [473, 88] width 82 height 16
click at [462, 89] on div "Heading" at bounding box center [459, 88] width 28 height 9
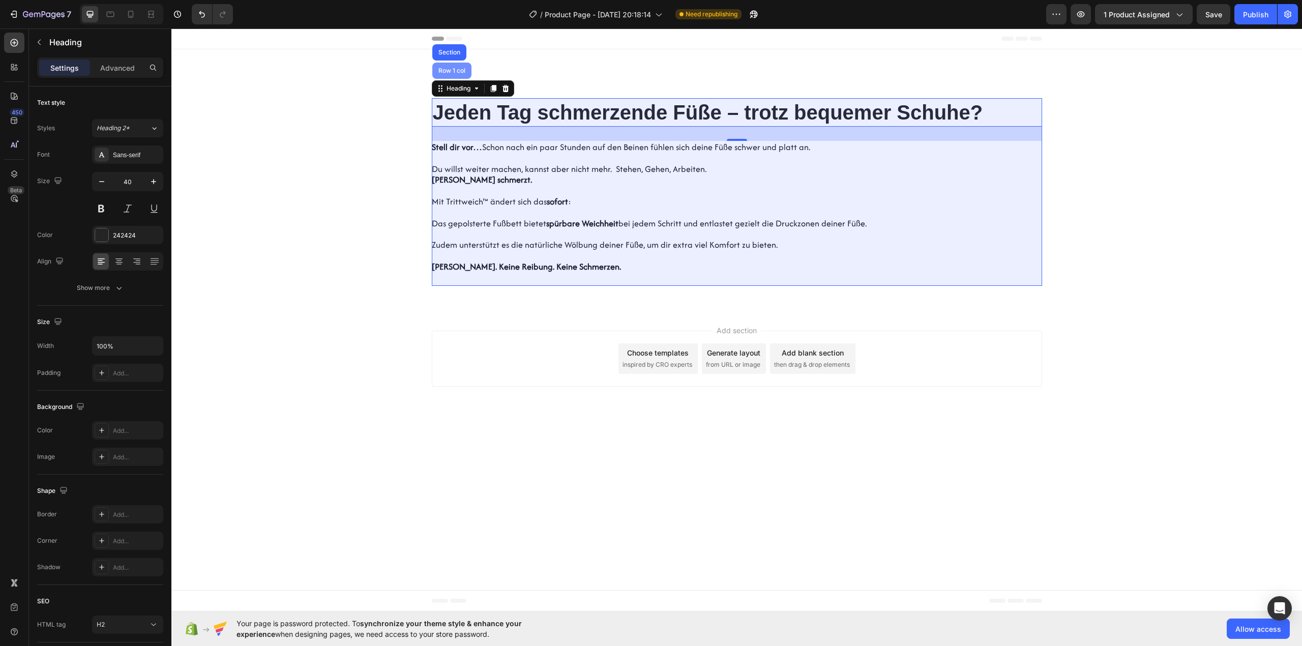
click at [454, 73] on div "Row 1 col" at bounding box center [452, 71] width 31 height 6
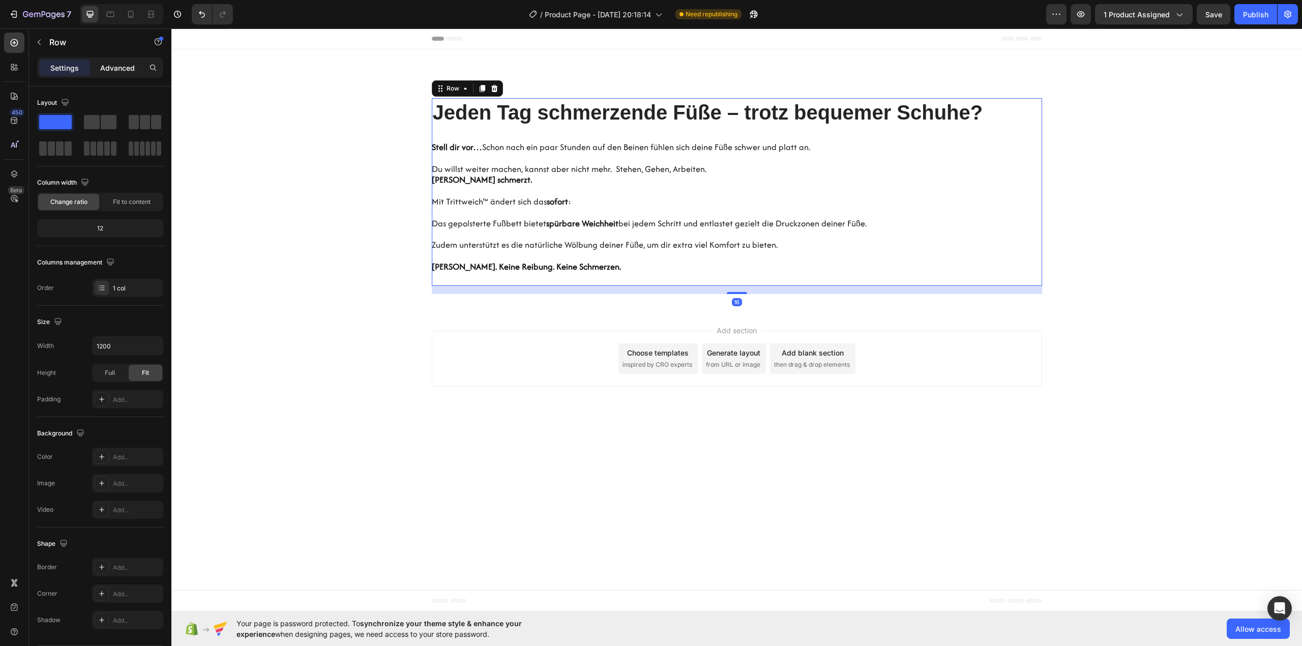
click at [123, 66] on p "Advanced" at bounding box center [117, 68] width 35 height 11
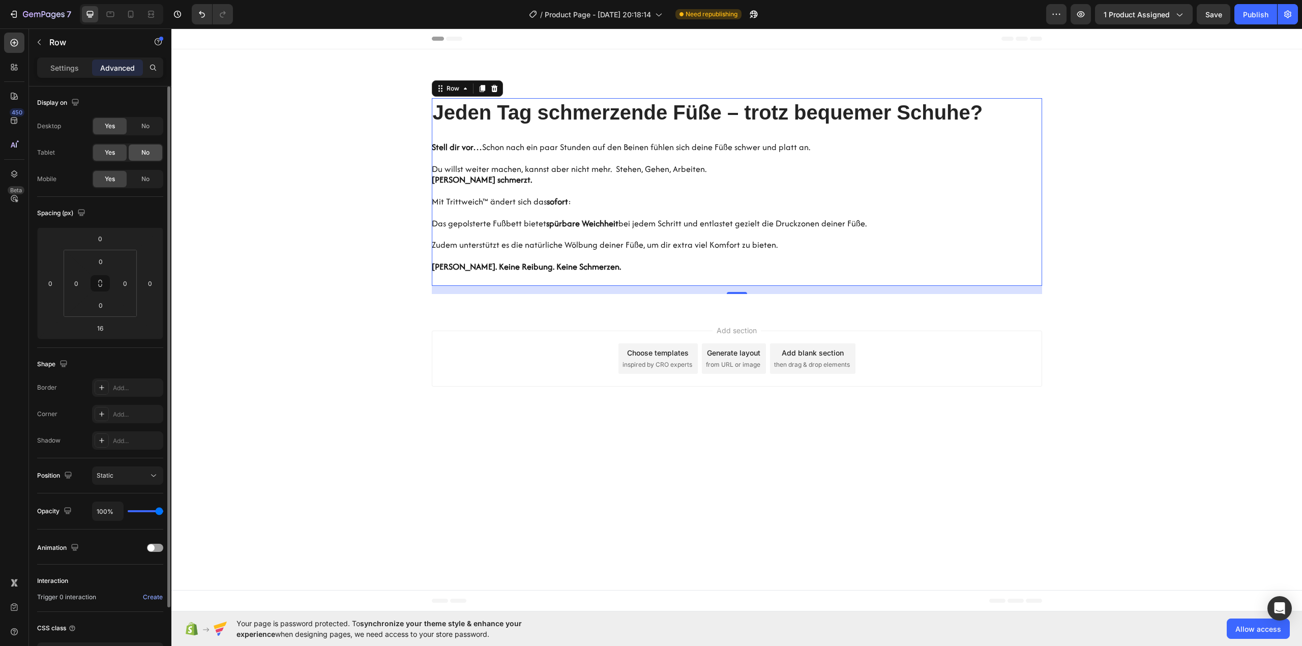
click at [147, 150] on span "No" at bounding box center [145, 152] width 8 height 9
click at [150, 174] on div "No" at bounding box center [146, 179] width 34 height 16
click at [108, 8] on div at bounding box center [110, 14] width 16 height 16
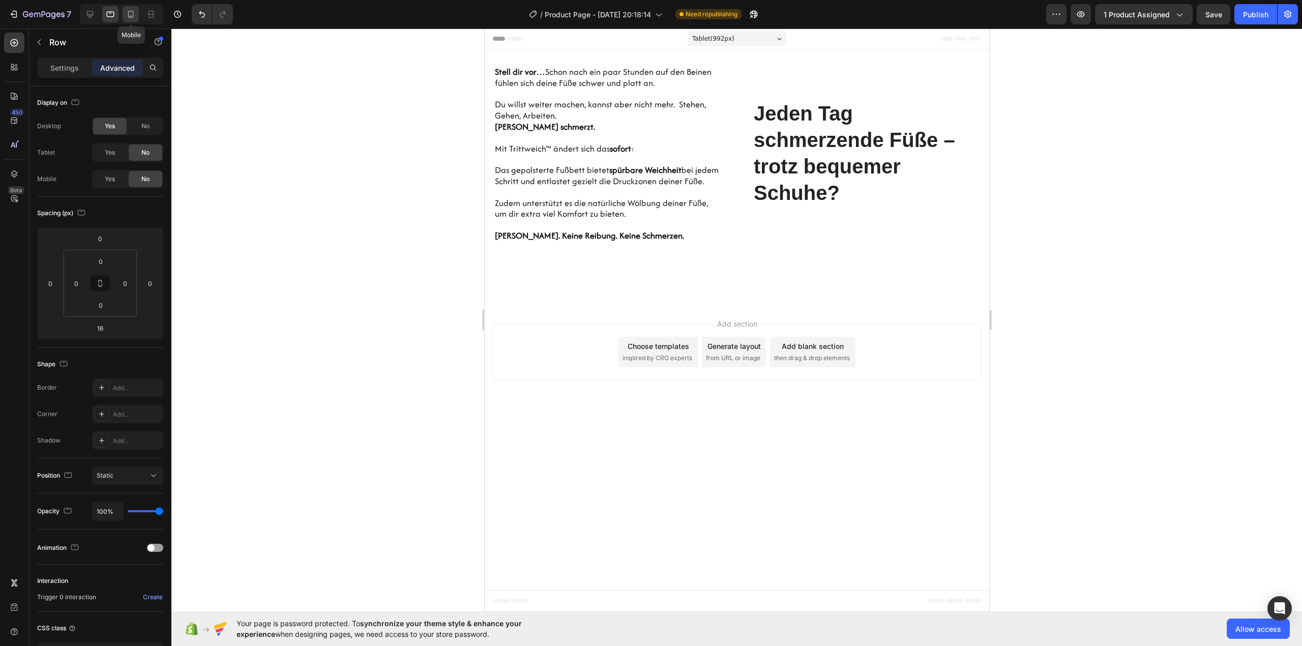
click at [135, 11] on icon at bounding box center [131, 14] width 10 height 10
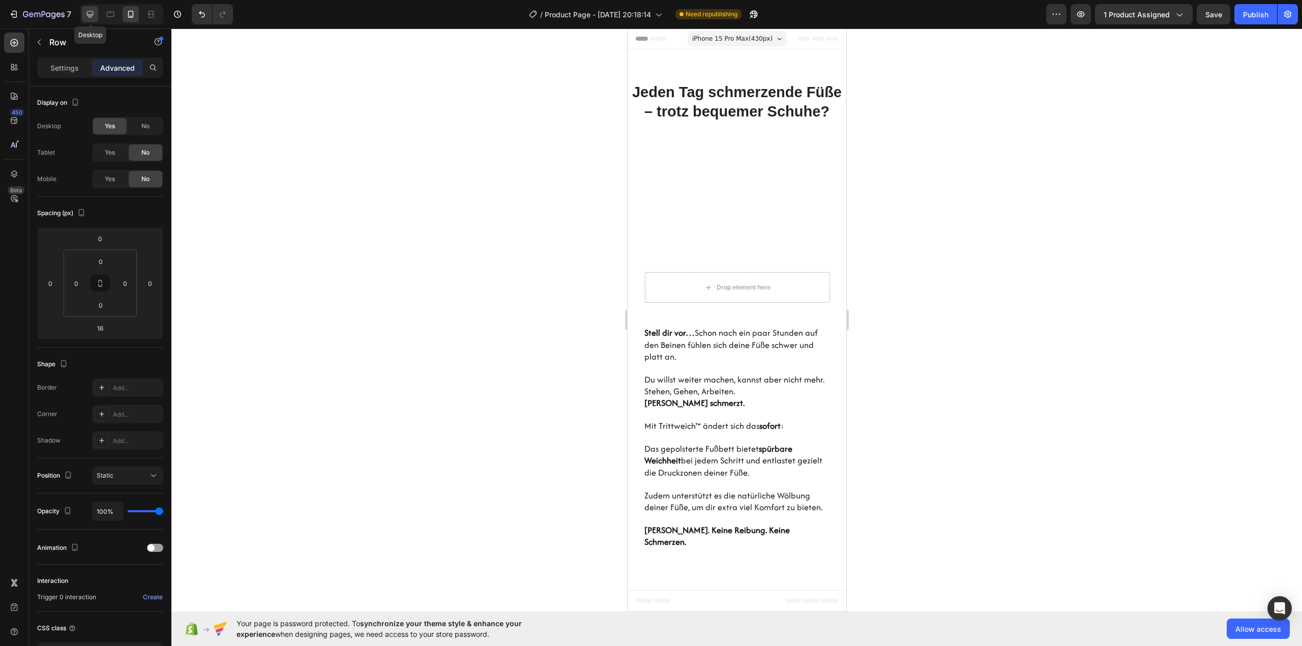
click at [92, 15] on icon at bounding box center [90, 14] width 10 height 10
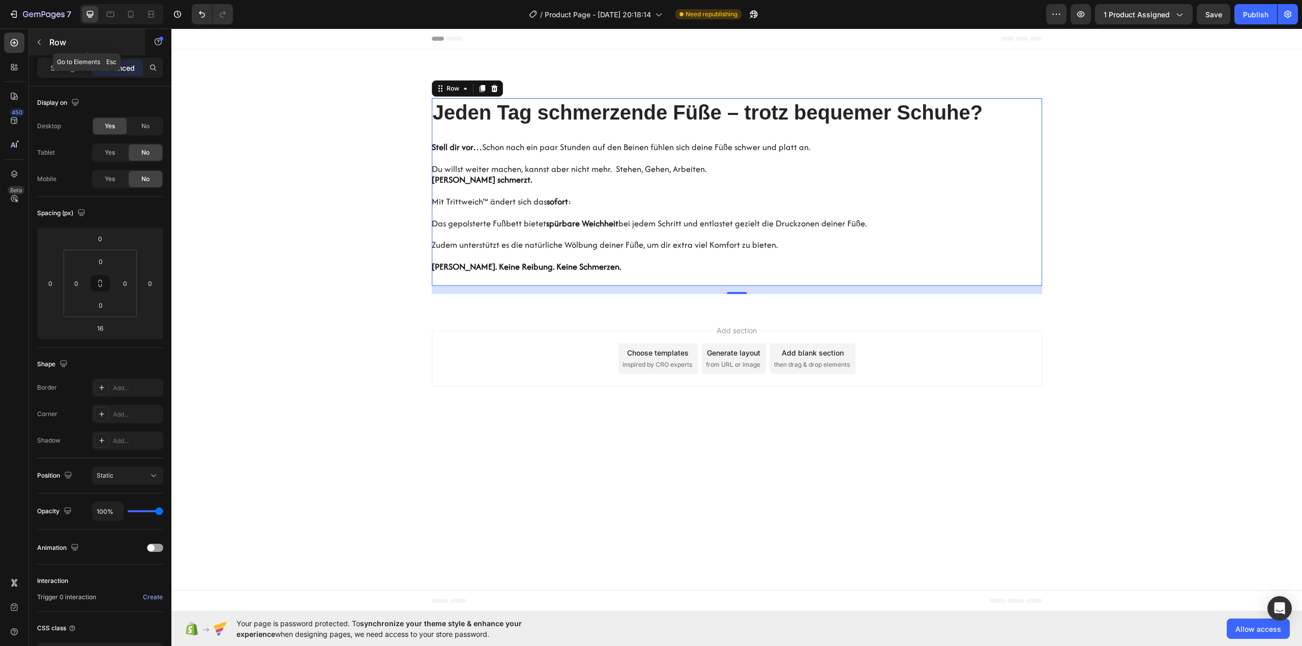
click at [70, 42] on p "Row" at bounding box center [92, 42] width 86 height 12
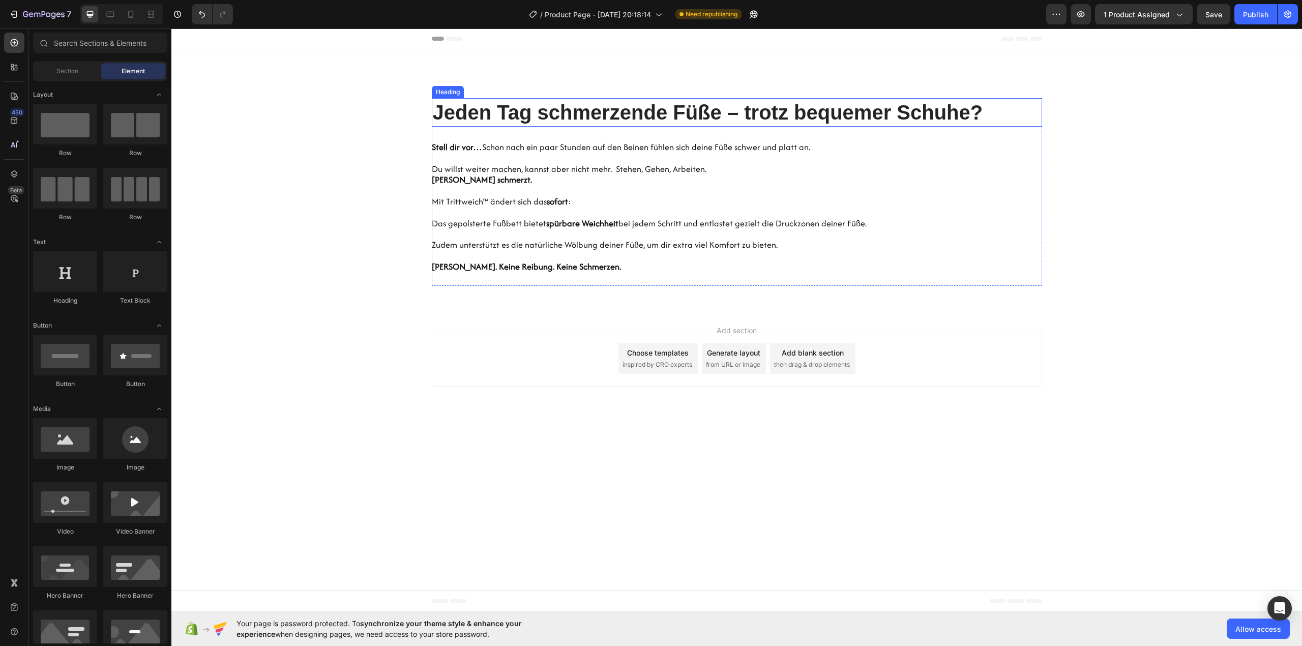
click at [1026, 114] on h2 "Jeden Tag schmerzende Füße – trotz bequemer Schuhe?" at bounding box center [737, 112] width 611 height 28
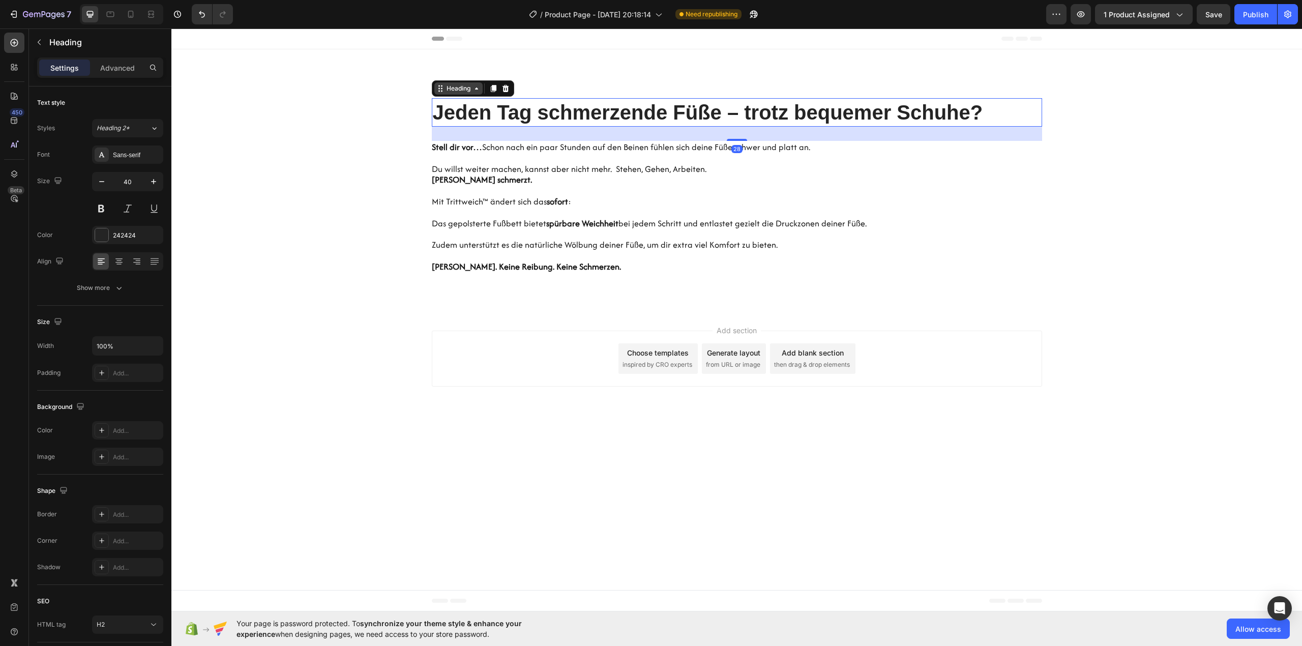
click at [470, 86] on div "Heading" at bounding box center [459, 88] width 28 height 9
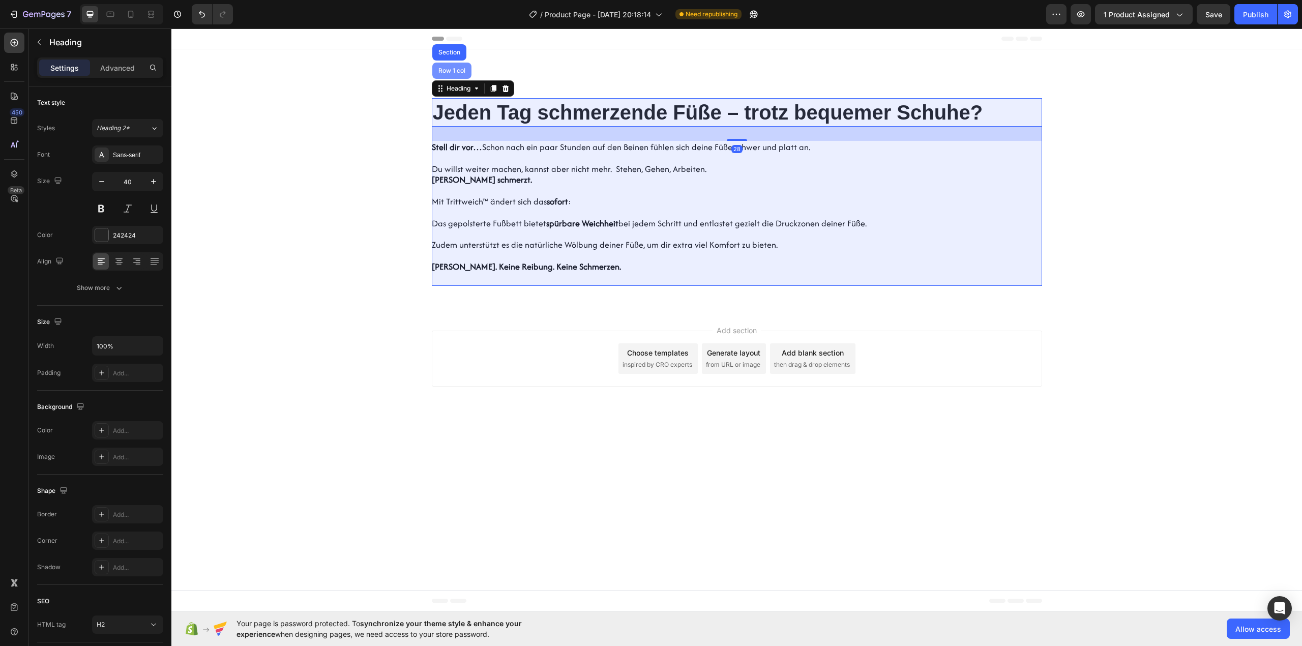
click at [454, 77] on div "Row 1 col" at bounding box center [451, 71] width 39 height 16
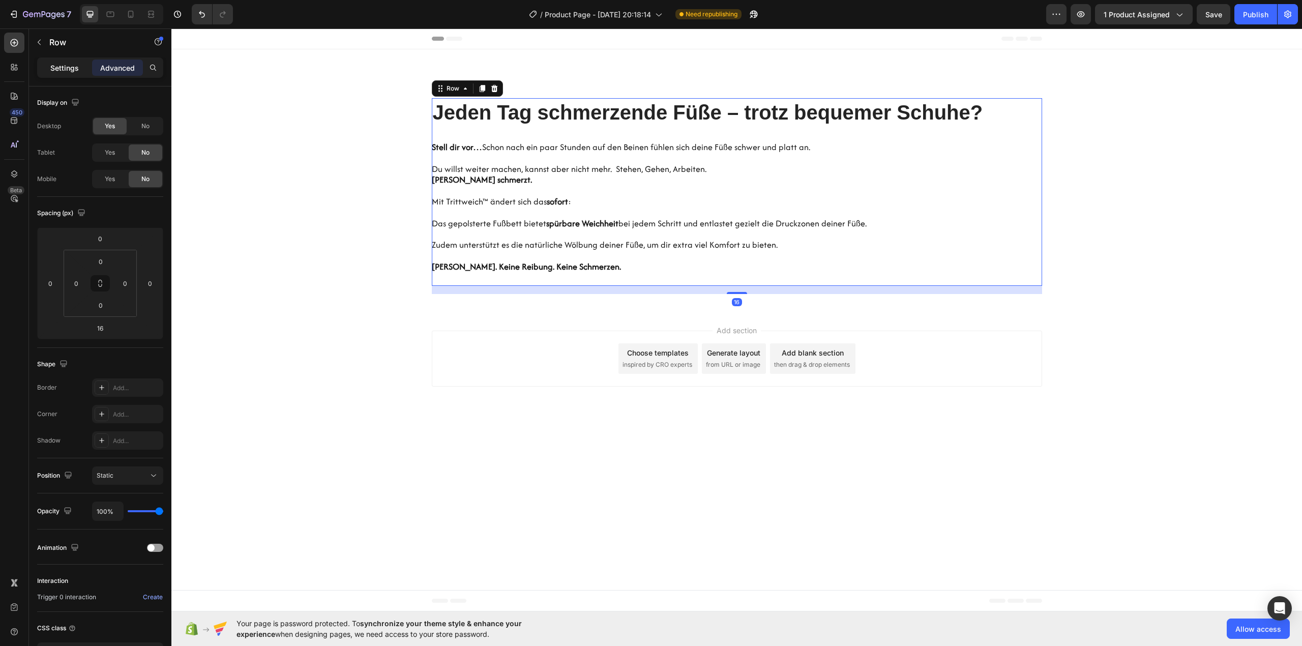
click at [65, 67] on p "Settings" at bounding box center [64, 68] width 28 height 11
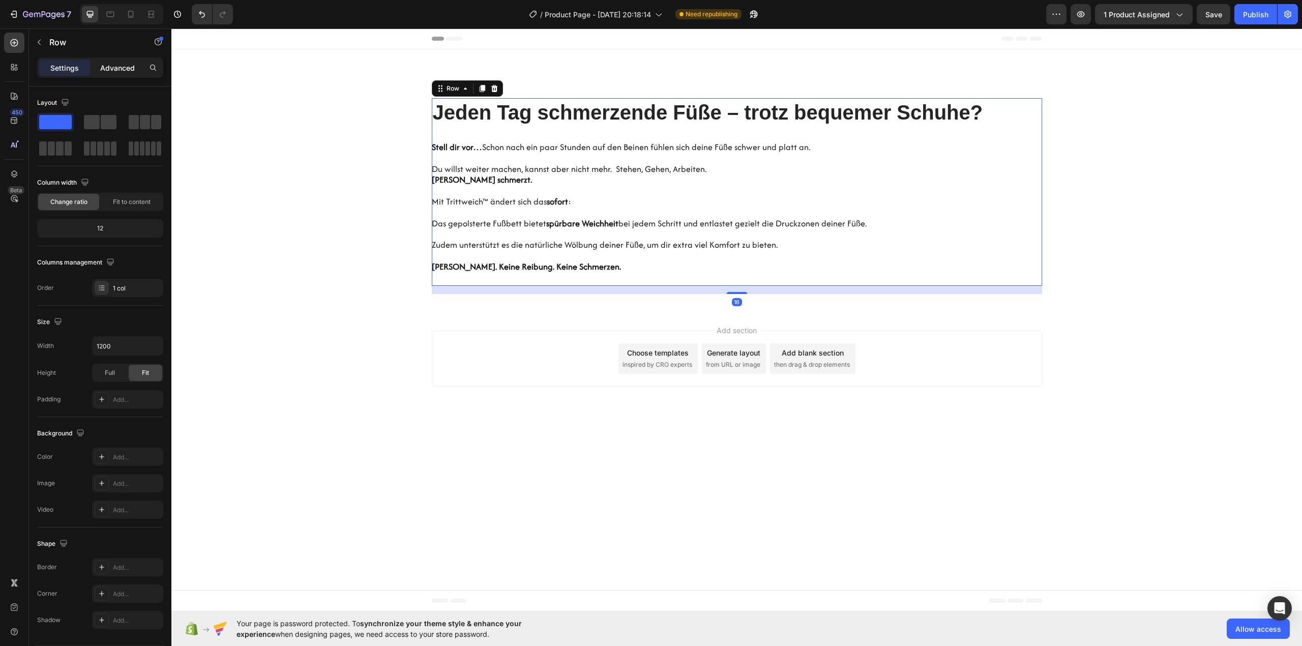
click at [99, 70] on div "Advanced" at bounding box center [117, 68] width 51 height 16
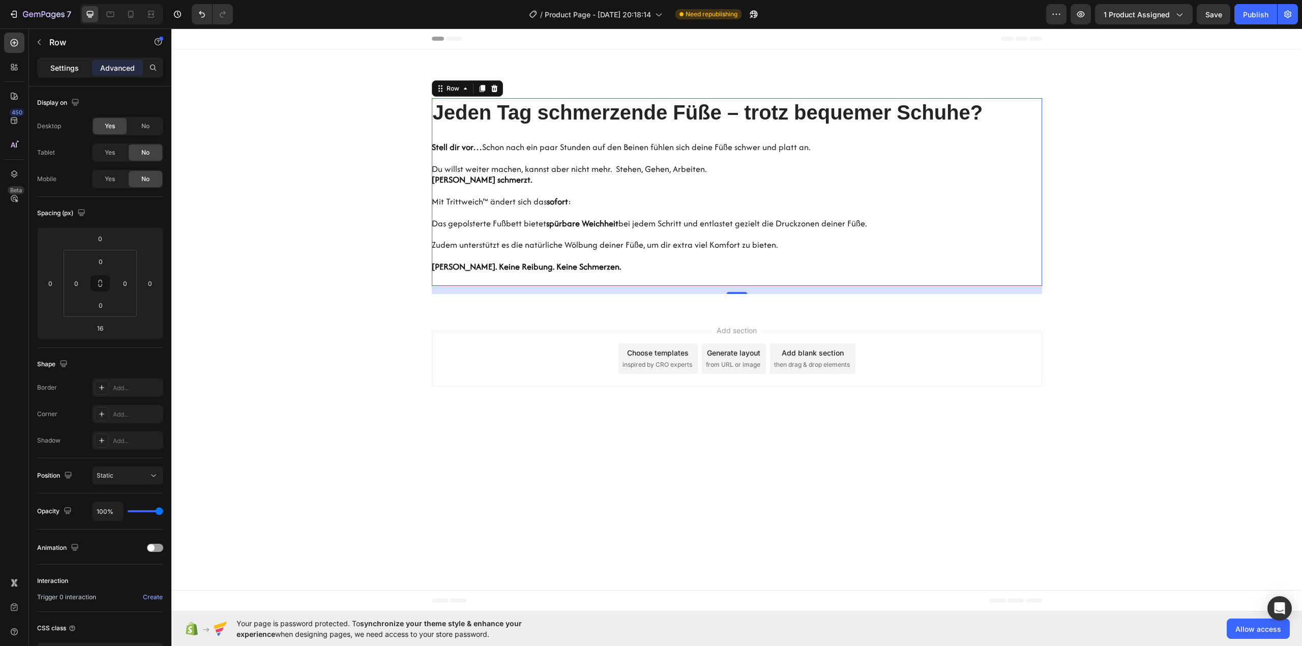
click at [72, 70] on p "Settings" at bounding box center [64, 68] width 28 height 11
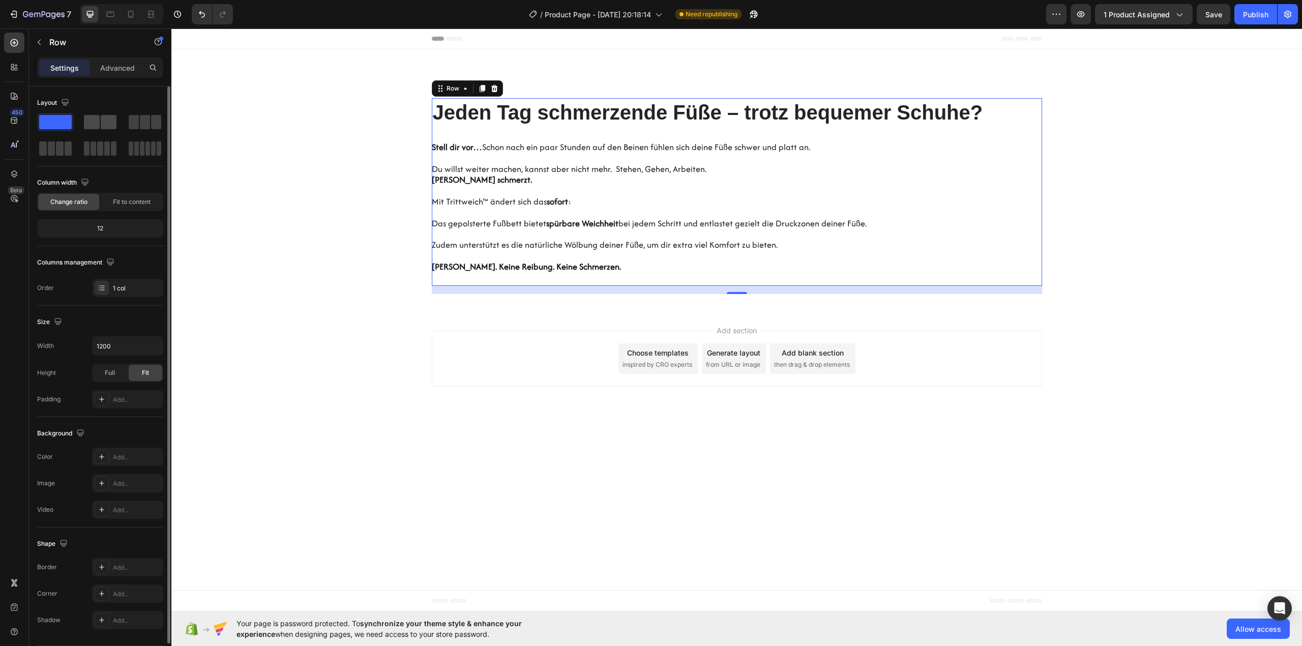
click at [92, 118] on span at bounding box center [92, 122] width 16 height 14
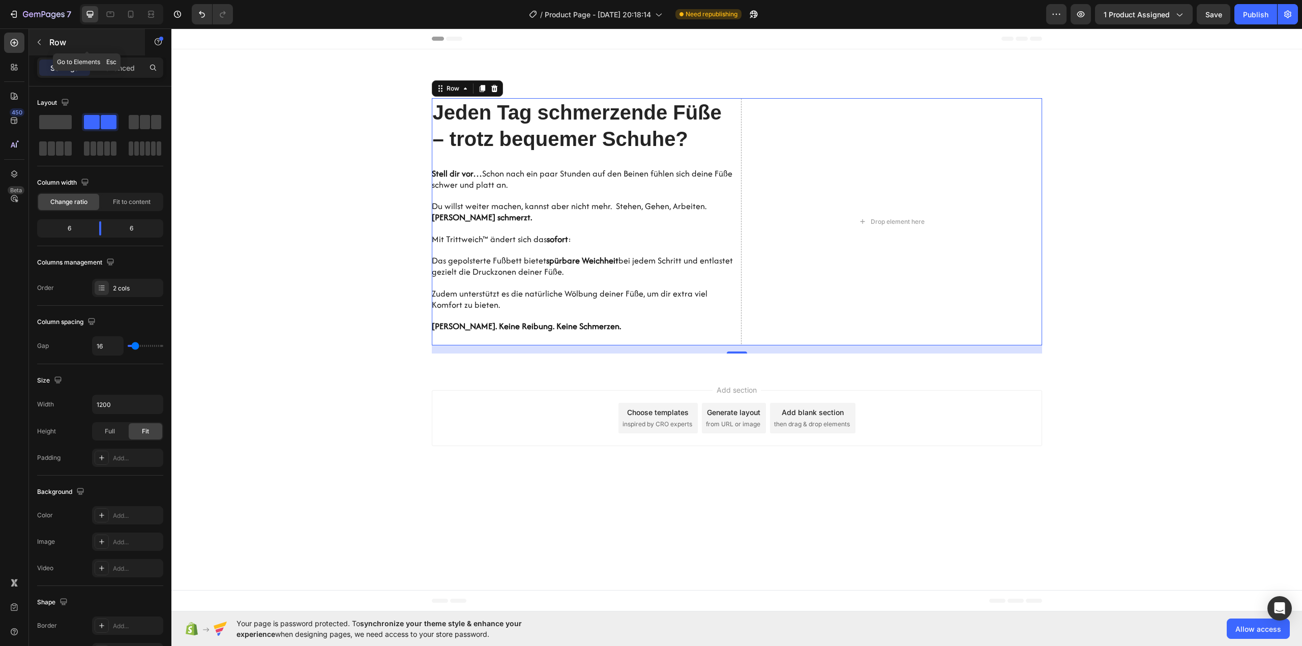
click at [67, 49] on div "Row" at bounding box center [87, 42] width 116 height 26
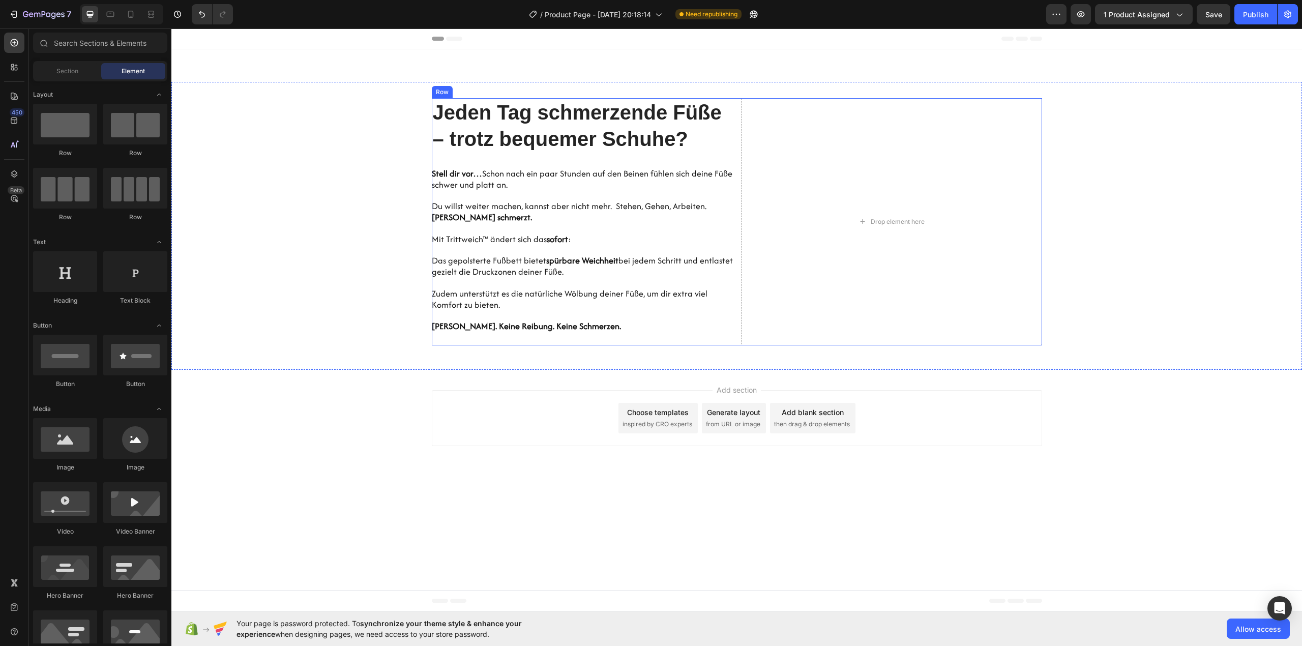
click at [447, 161] on div "Jeden Tag schmerzende Füße – trotz bequemer Schuhe? Heading Stell dir vor… Scho…" at bounding box center [582, 221] width 301 height 247
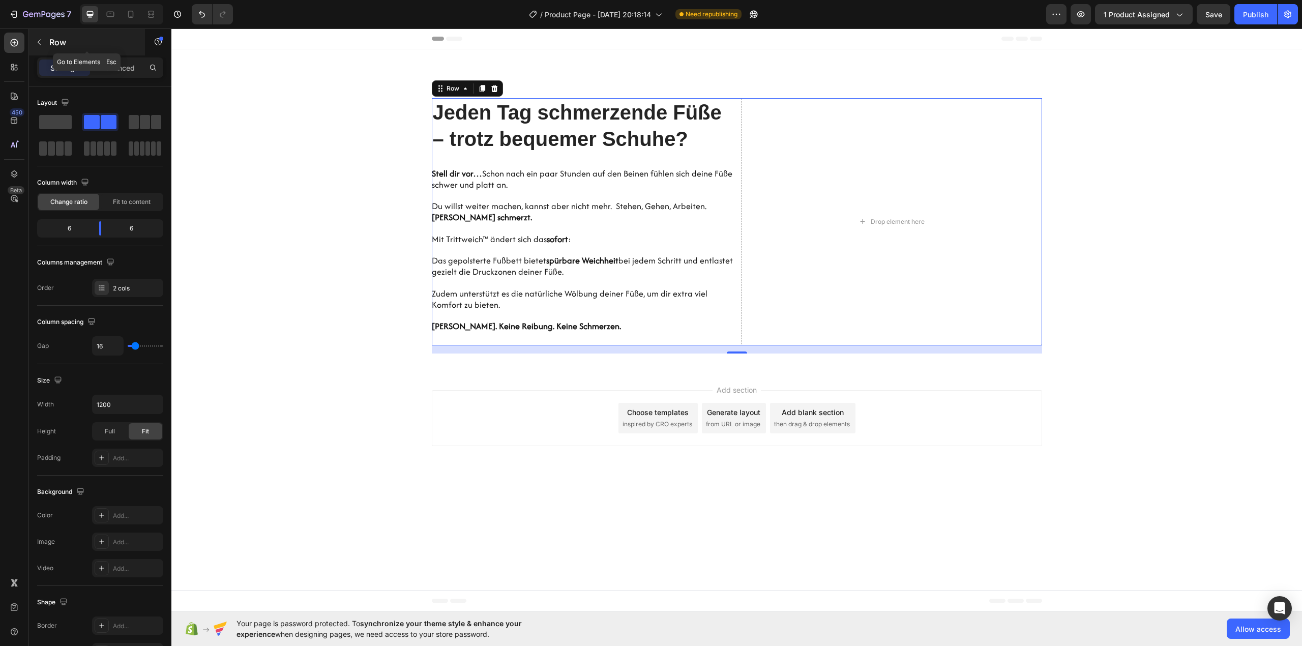
click at [59, 43] on p "Row" at bounding box center [92, 42] width 86 height 12
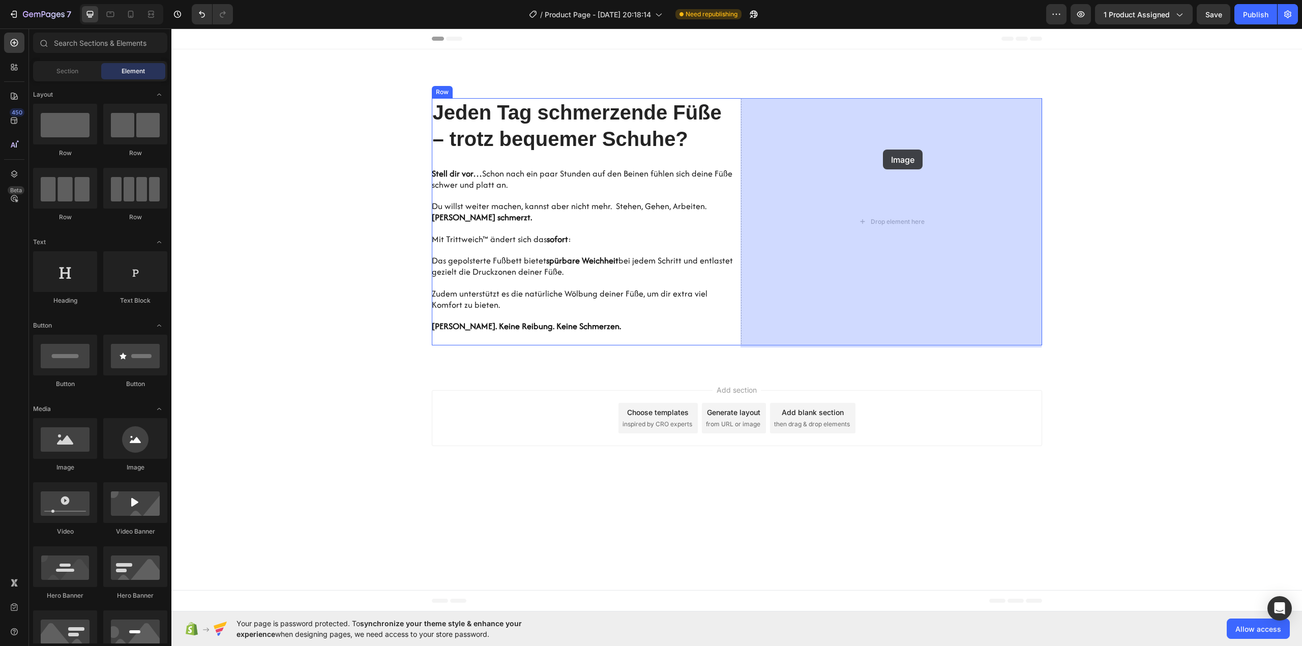
drag, startPoint x: 243, startPoint y: 463, endPoint x: 768, endPoint y: 185, distance: 594.0
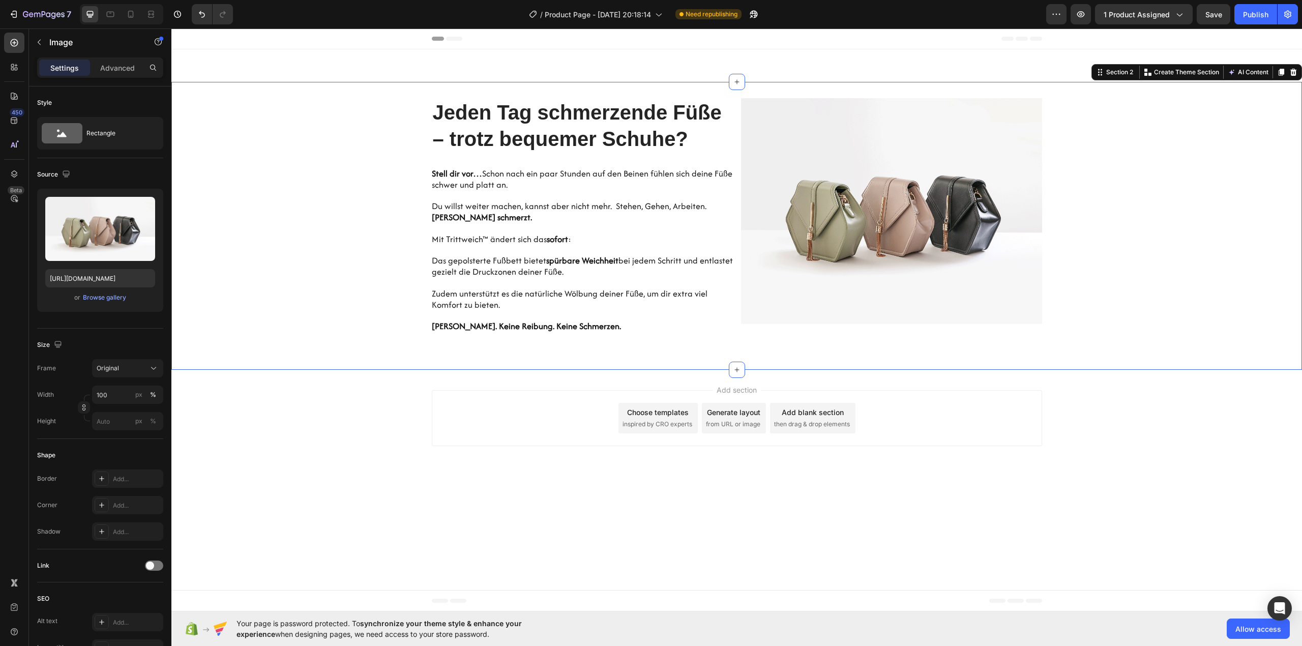
click at [512, 92] on div "Jeden Tag schmerzende Füße – trotz bequemer Schuhe? Heading Stell dir vor… Scho…" at bounding box center [736, 226] width 1131 height 288
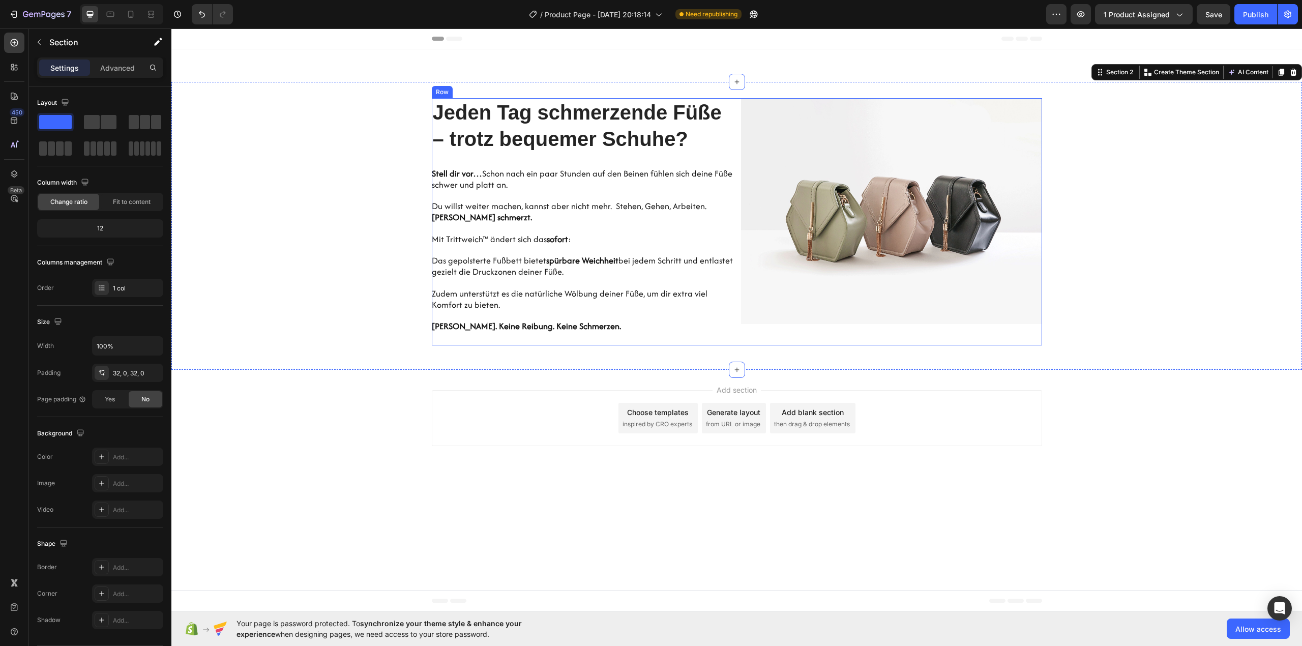
click at [637, 164] on div "Jeden Tag schmerzende Füße – trotz bequemer Schuhe? Heading Stell dir vor… Scho…" at bounding box center [582, 221] width 301 height 247
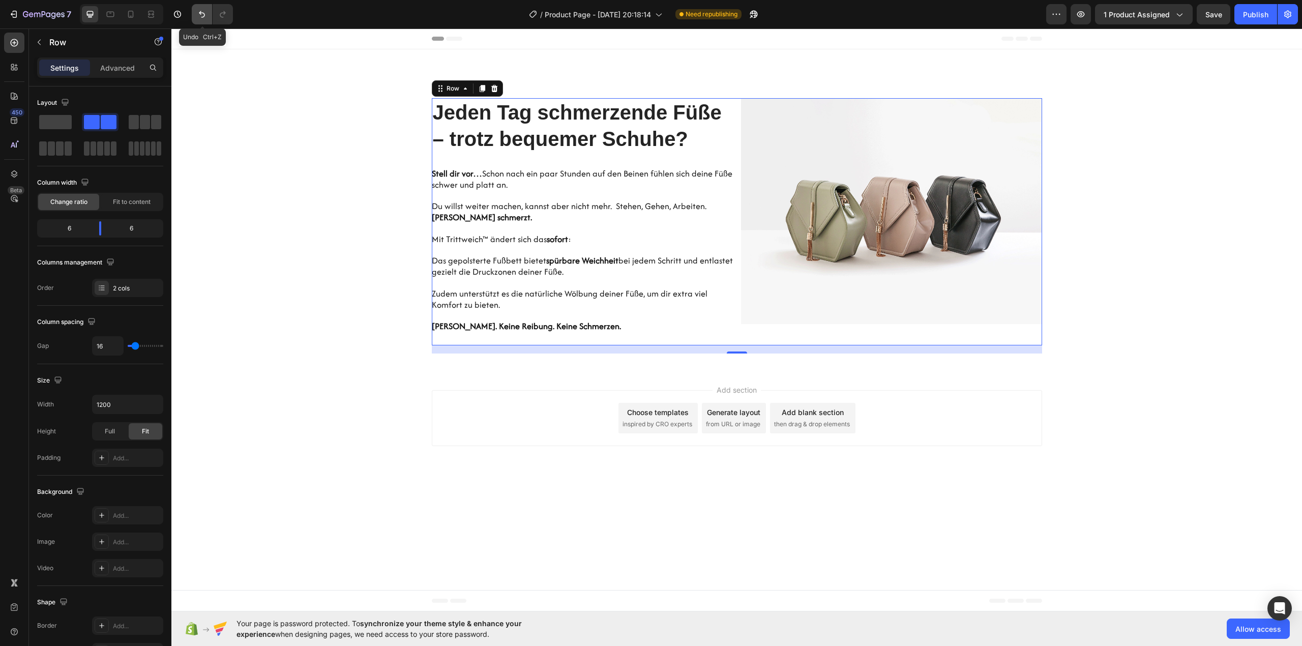
click at [204, 15] on icon "Undo/Redo" at bounding box center [202, 14] width 10 height 10
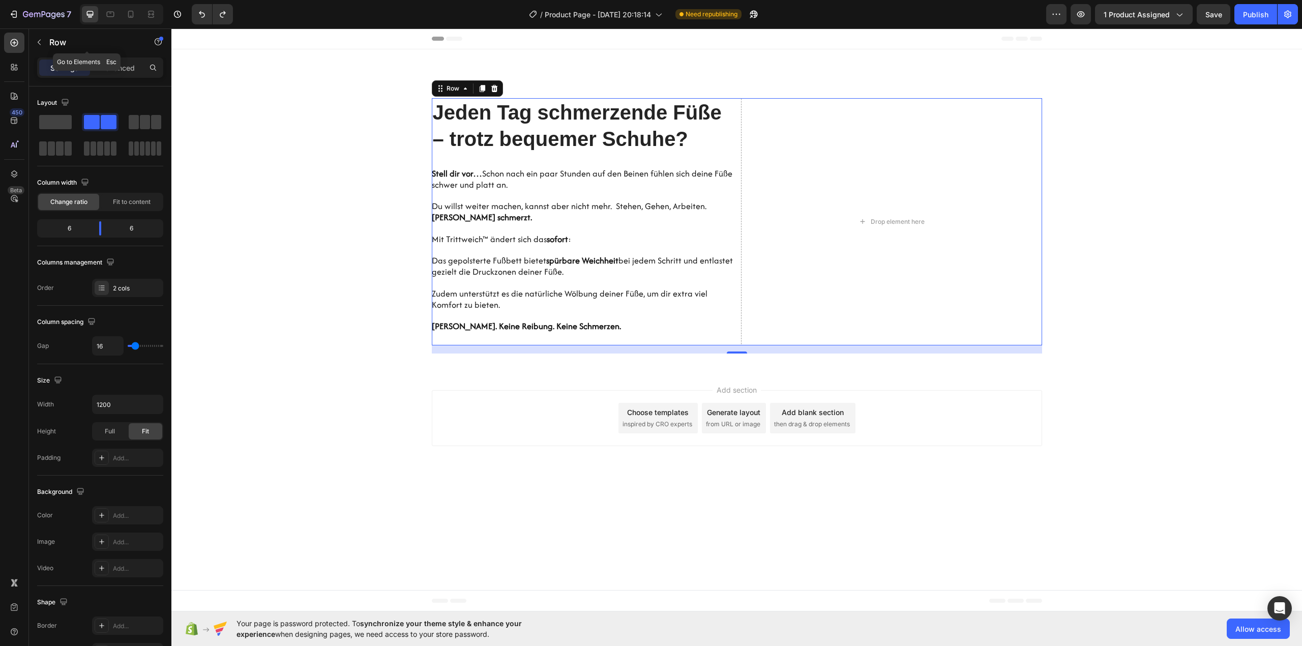
click at [68, 45] on p "Row" at bounding box center [92, 42] width 86 height 12
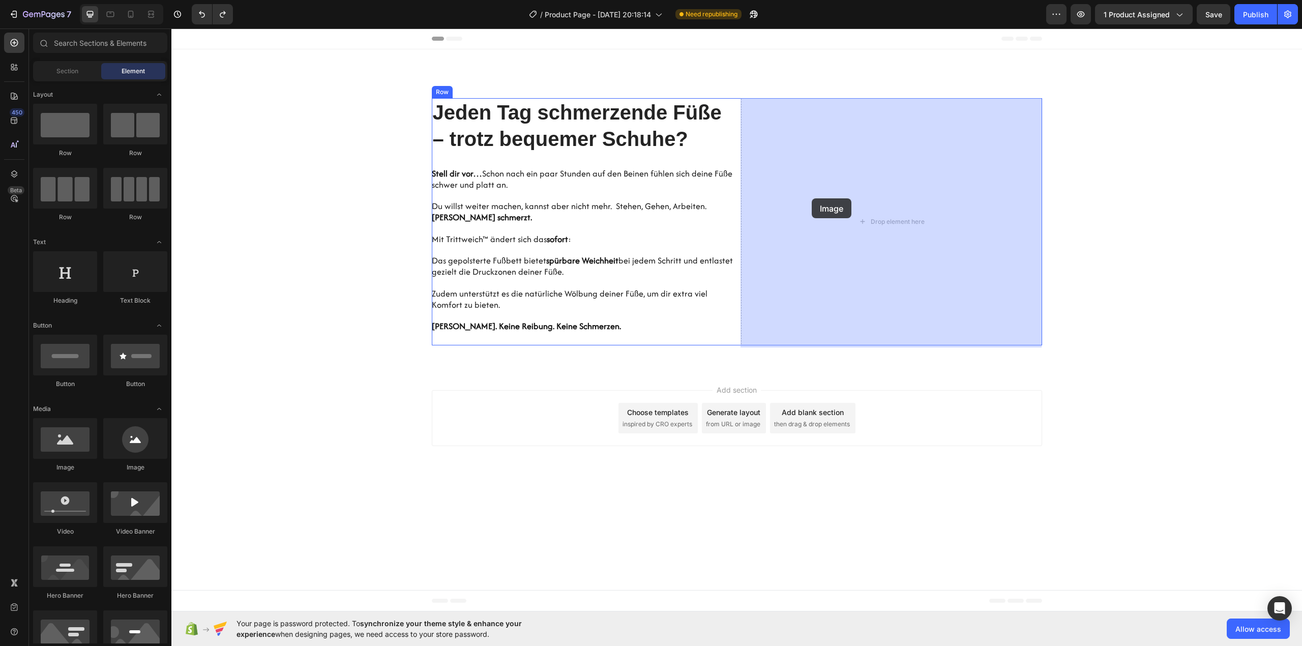
drag, startPoint x: 234, startPoint y: 472, endPoint x: 812, endPoint y: 198, distance: 640.0
